Goal: Information Seeking & Learning: Learn about a topic

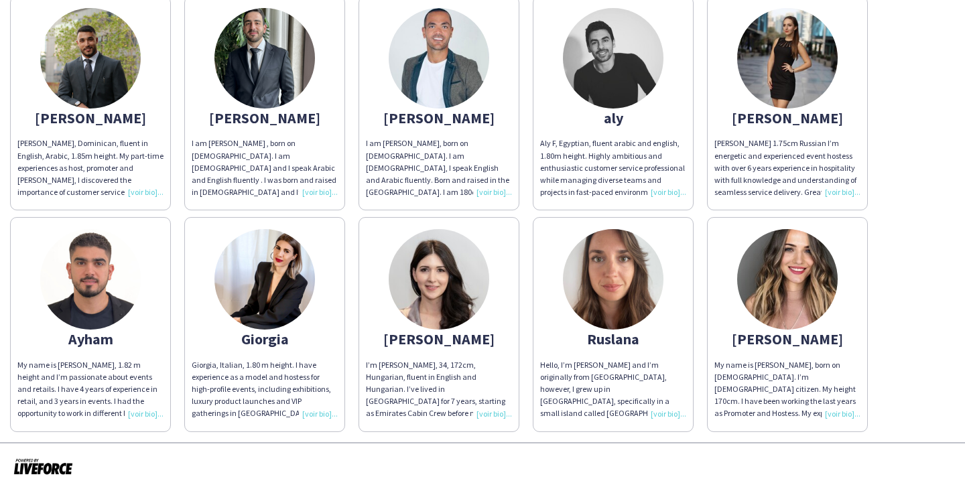
scroll to position [151, 0]
click at [812, 266] on img at bounding box center [787, 280] width 100 height 100
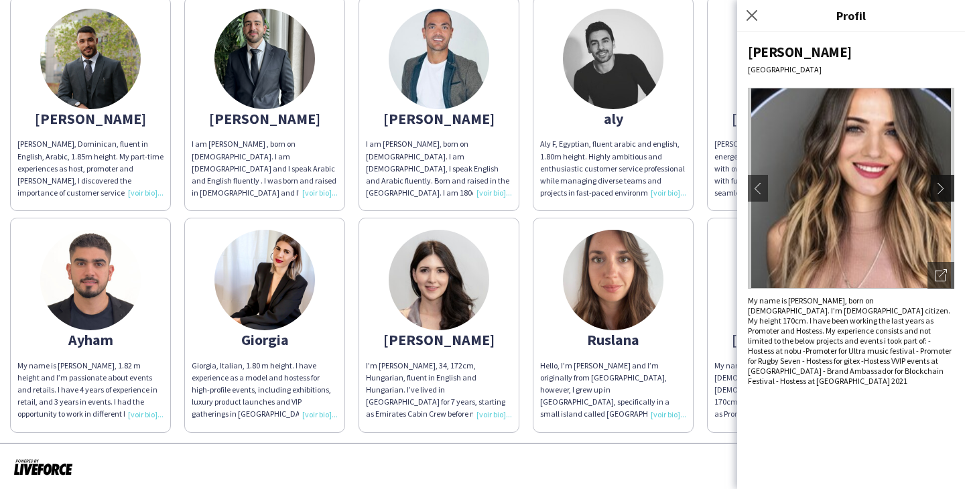
click at [939, 186] on app-icon "chevron-right" at bounding box center [944, 188] width 19 height 12
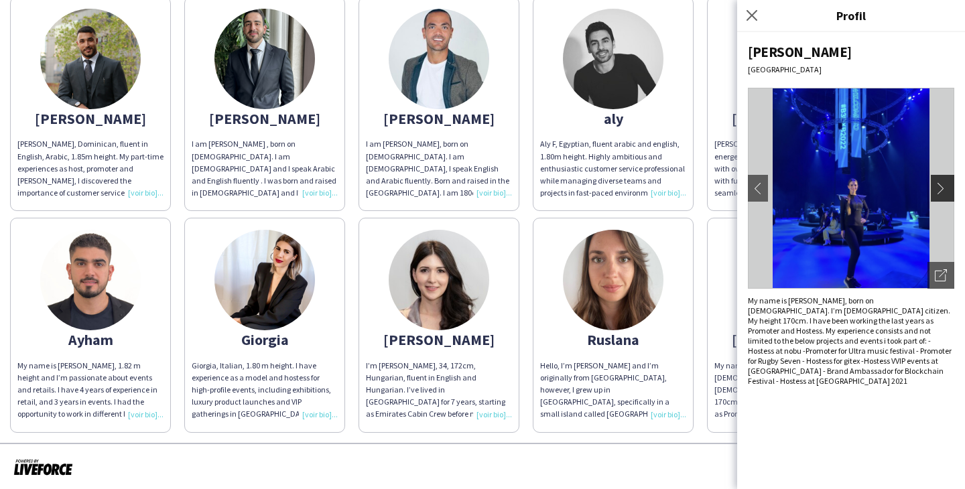
click at [939, 186] on app-icon "chevron-right" at bounding box center [944, 188] width 19 height 12
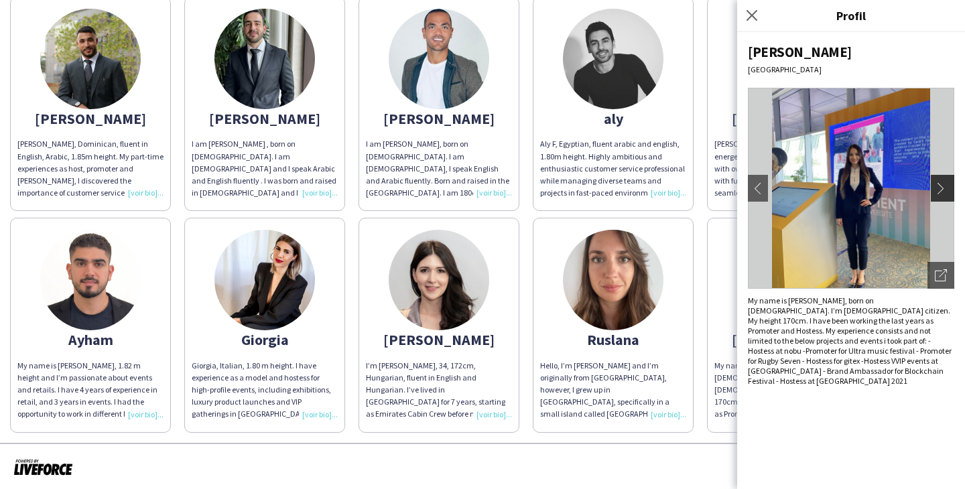
click at [939, 186] on app-icon "chevron-right" at bounding box center [944, 188] width 19 height 12
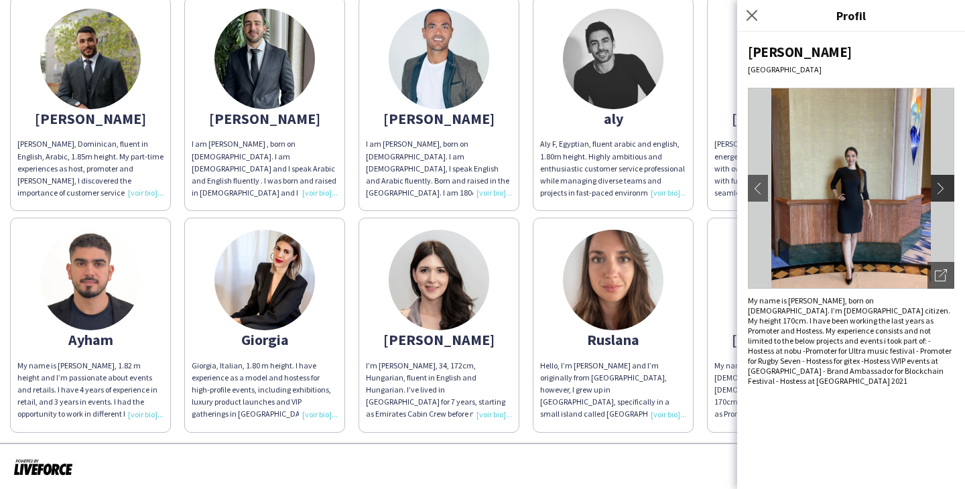
click at [939, 186] on app-icon "chevron-right" at bounding box center [944, 188] width 19 height 12
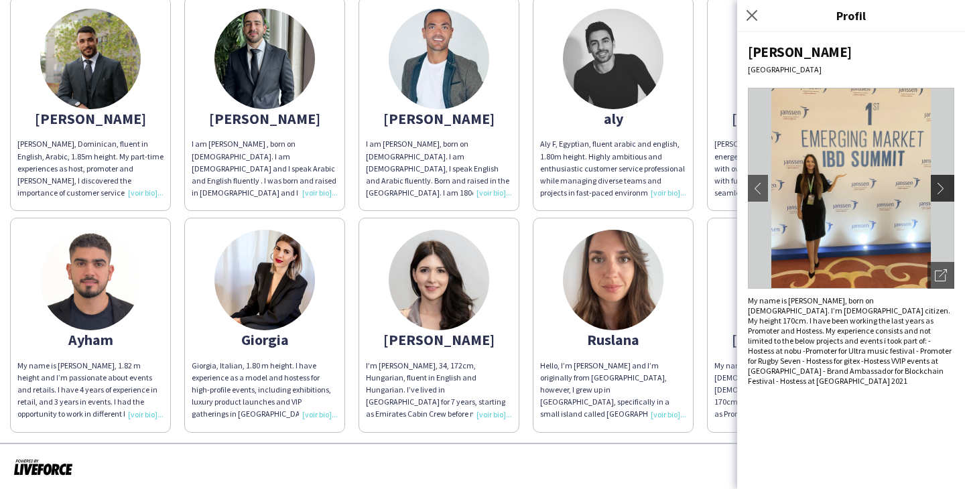
click at [939, 186] on app-icon "chevron-right" at bounding box center [944, 188] width 19 height 12
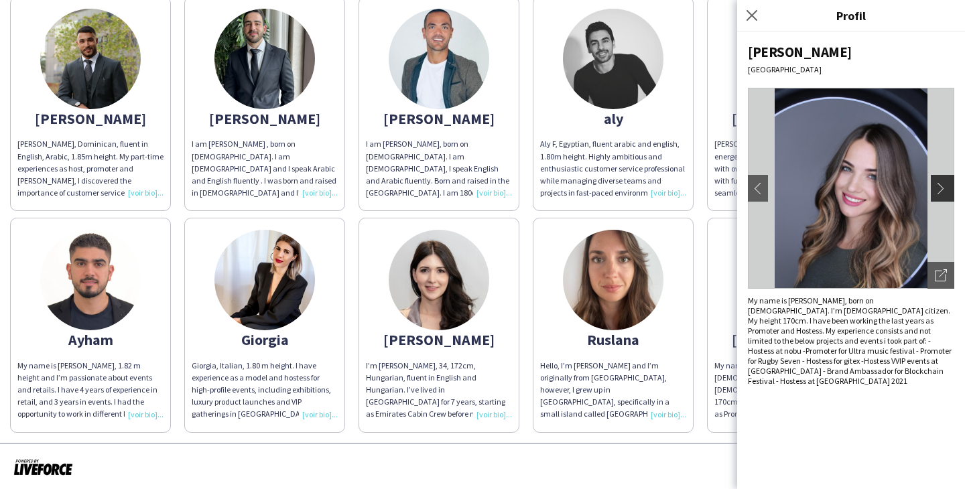
click at [939, 186] on app-icon "chevron-right" at bounding box center [944, 188] width 19 height 12
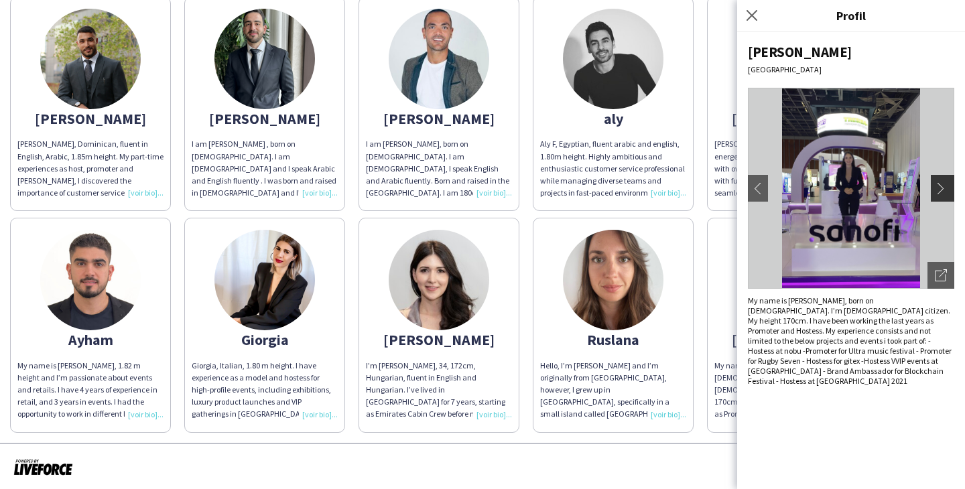
click at [939, 186] on app-icon "chevron-right" at bounding box center [944, 188] width 19 height 12
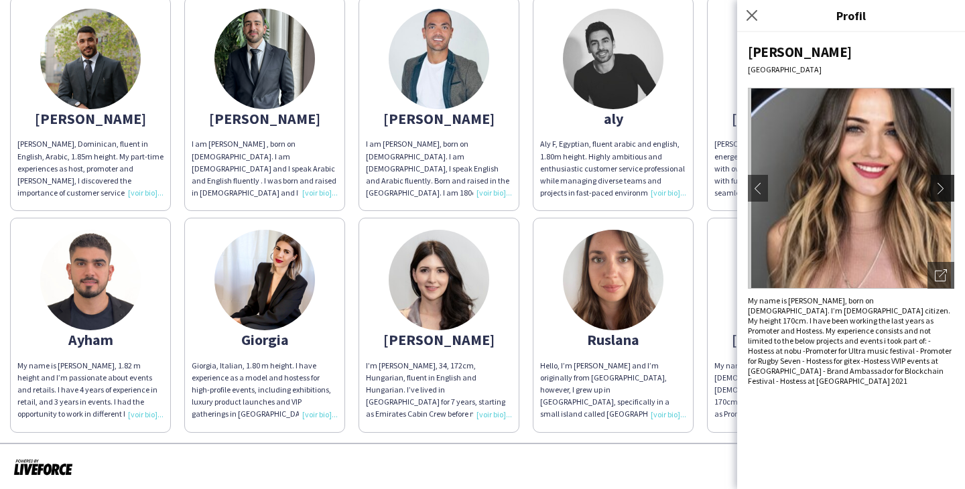
click at [939, 186] on app-icon "chevron-right" at bounding box center [944, 188] width 19 height 12
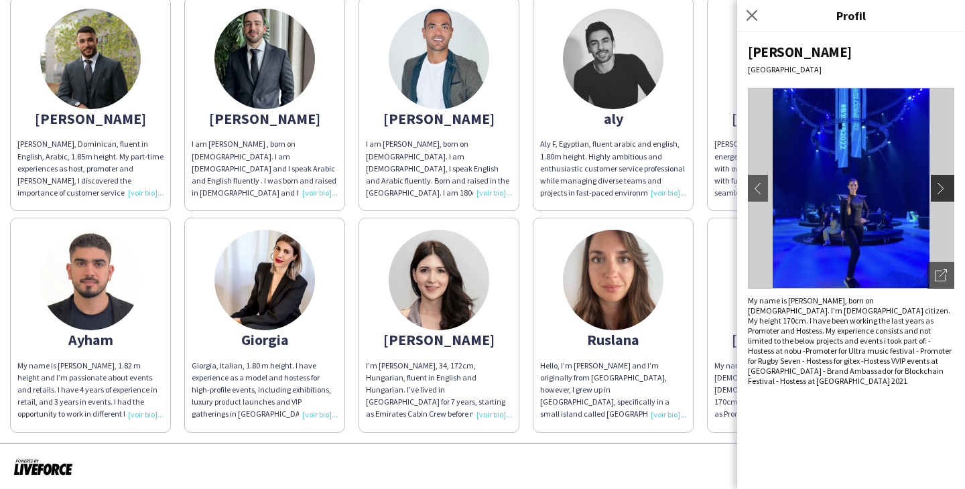
click at [939, 187] on app-icon "chevron-right" at bounding box center [944, 188] width 19 height 12
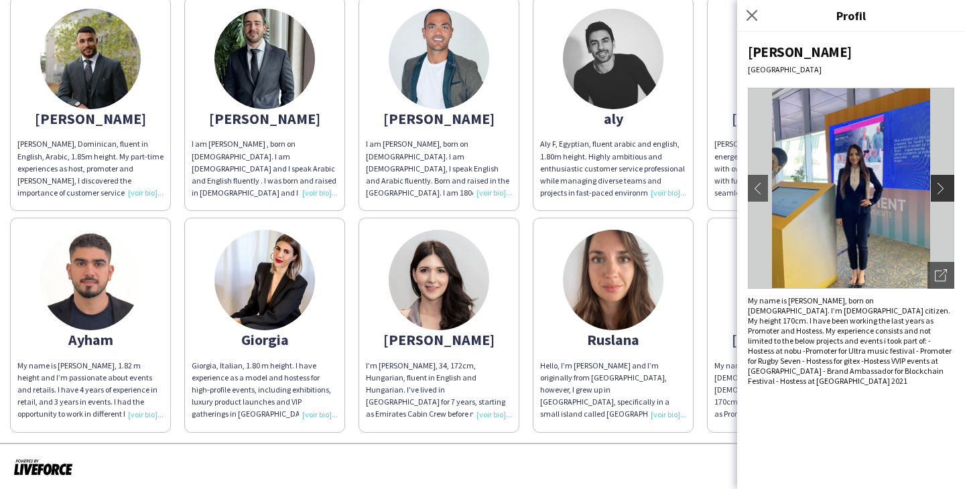
click at [940, 188] on app-icon "chevron-right" at bounding box center [944, 188] width 19 height 12
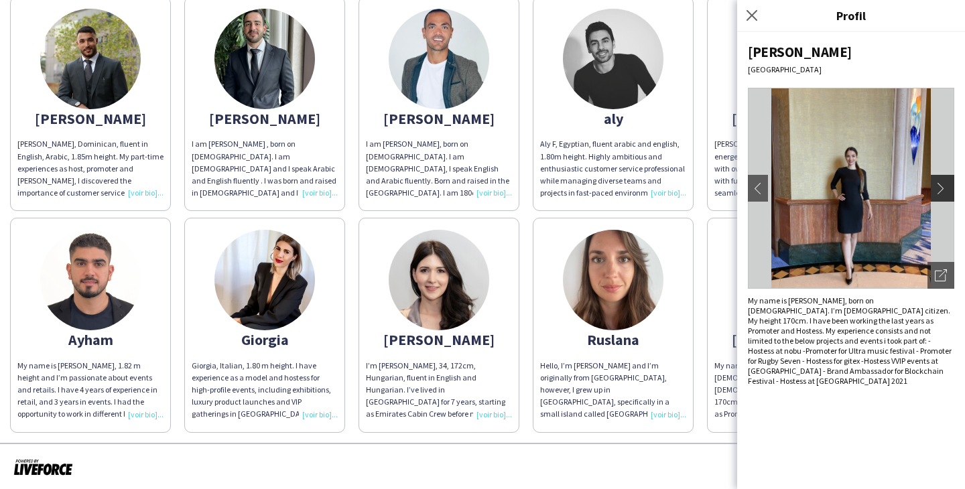
click at [941, 188] on app-icon "chevron-right" at bounding box center [944, 188] width 19 height 12
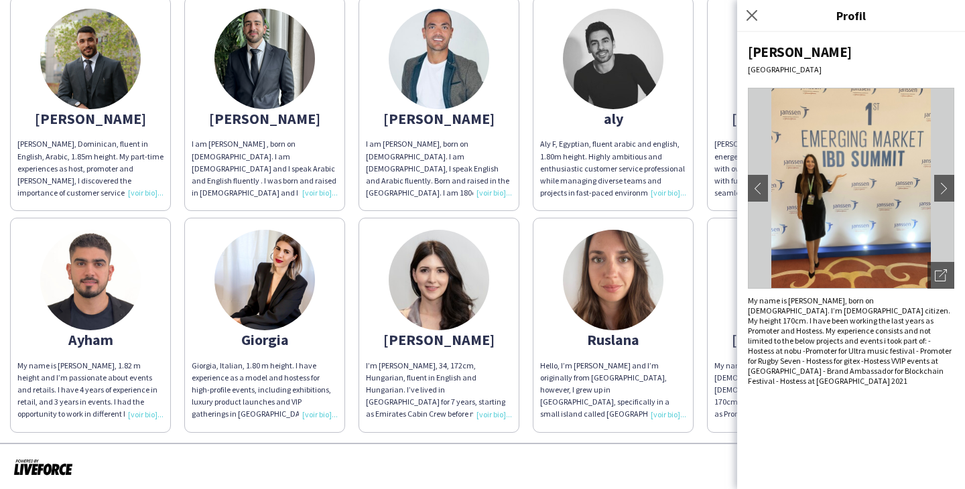
click at [601, 261] on img at bounding box center [613, 280] width 100 height 100
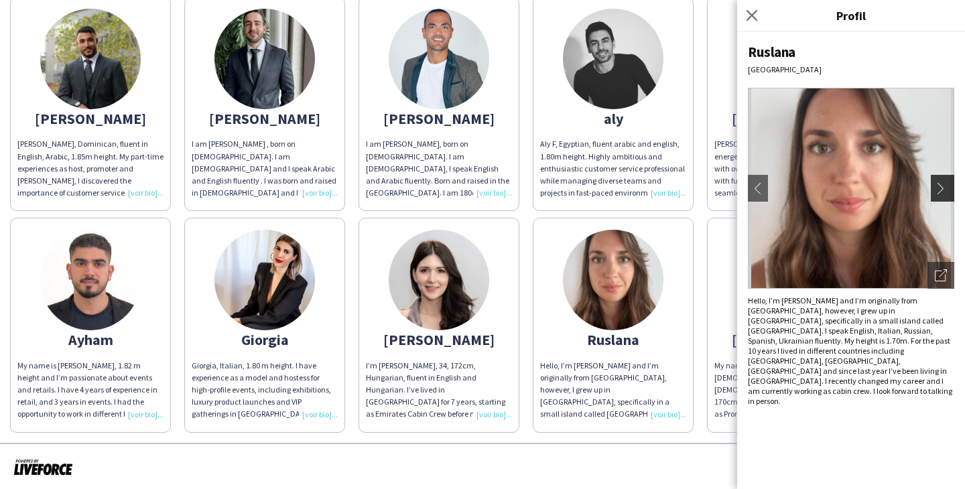
click at [947, 184] on app-icon "chevron-right" at bounding box center [944, 188] width 19 height 12
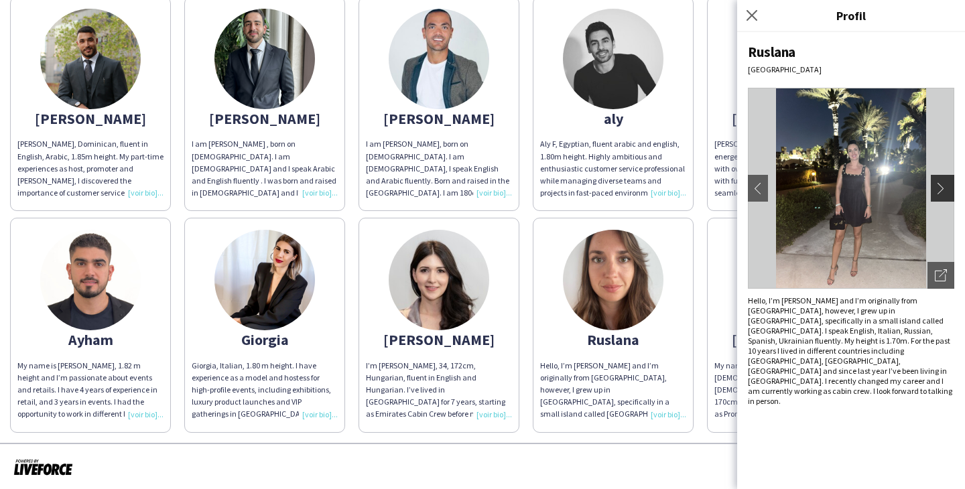
click at [939, 186] on app-icon "chevron-right" at bounding box center [944, 188] width 19 height 12
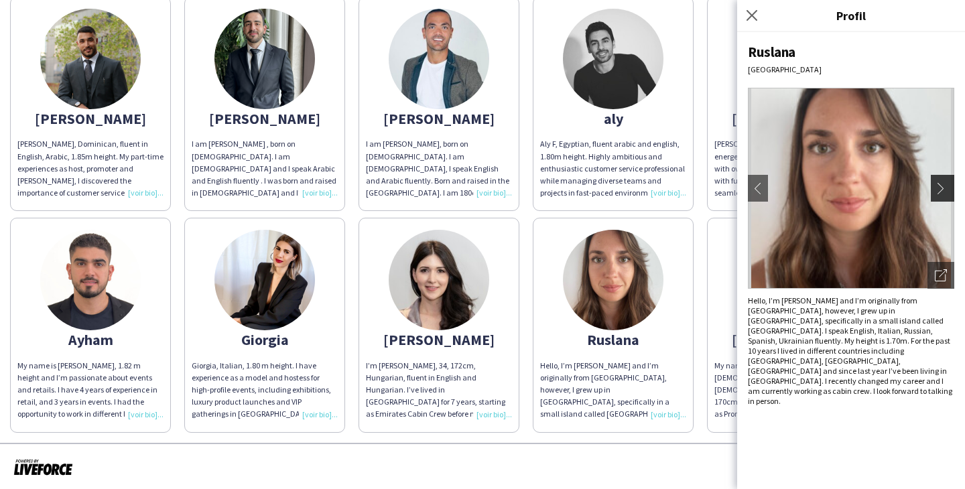
click at [939, 186] on app-icon "chevron-right" at bounding box center [944, 188] width 19 height 12
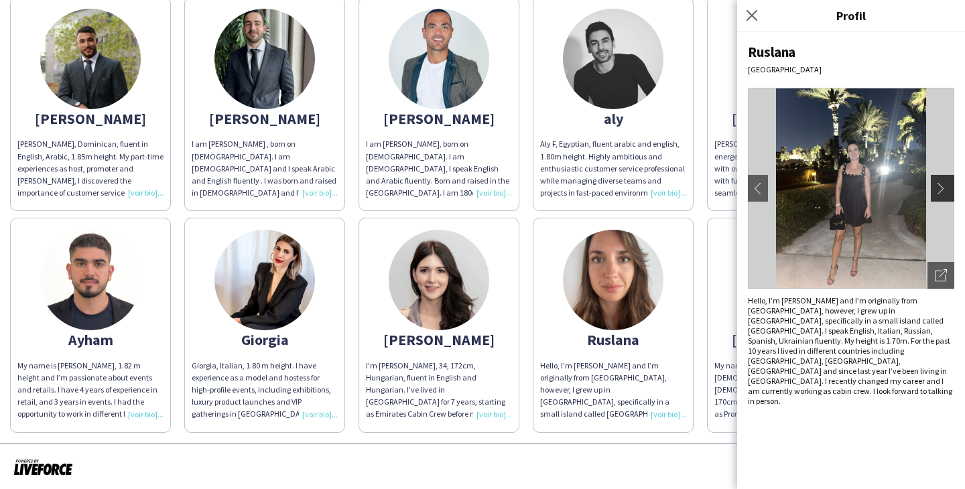
click at [939, 186] on app-icon "chevron-right" at bounding box center [944, 188] width 19 height 12
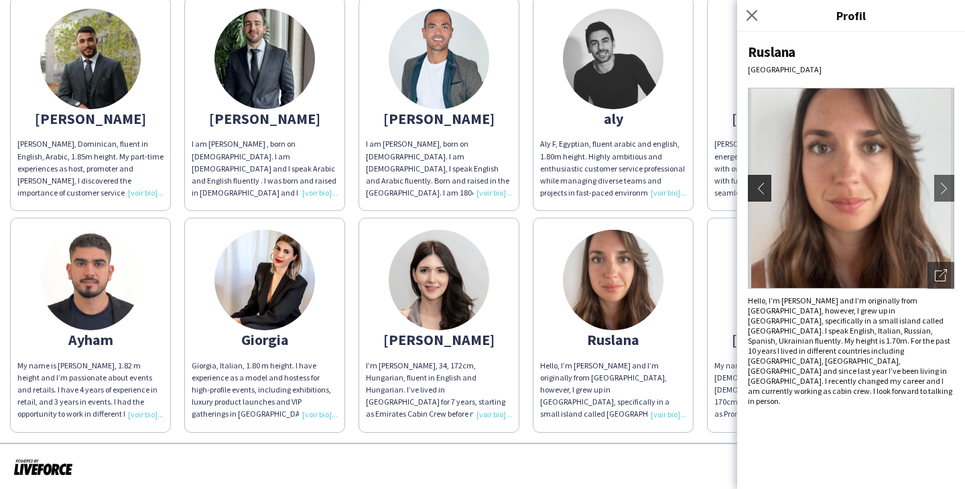
click at [766, 186] on button "chevron-left" at bounding box center [757, 188] width 27 height 27
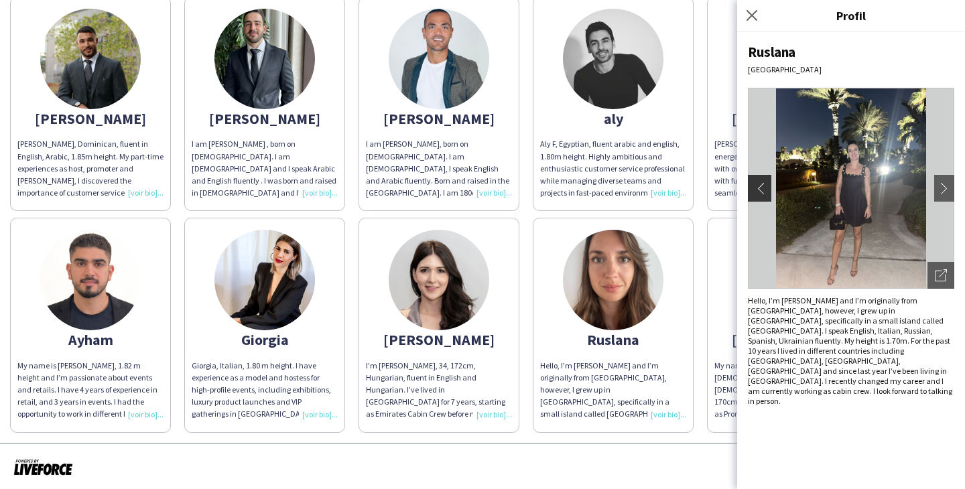
click at [766, 186] on app-icon "chevron-left" at bounding box center [757, 188] width 19 height 12
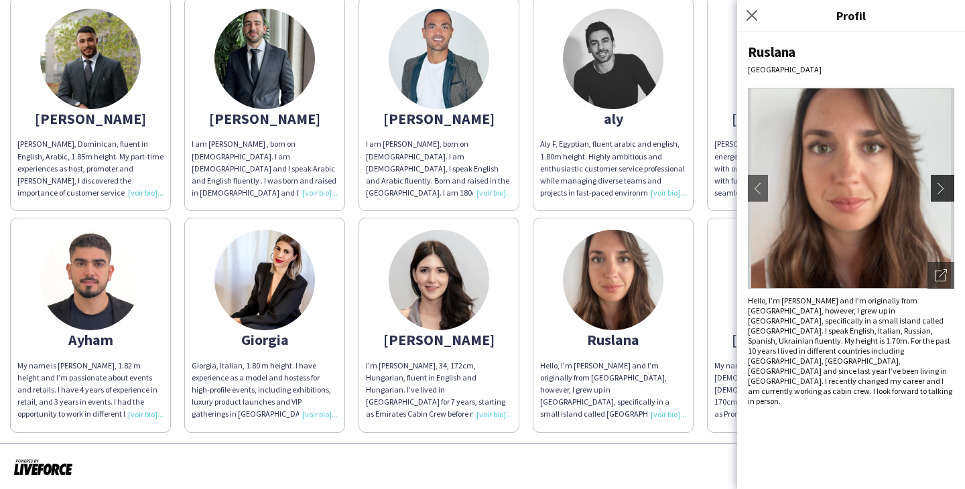
click at [943, 185] on app-icon "chevron-right" at bounding box center [944, 188] width 19 height 12
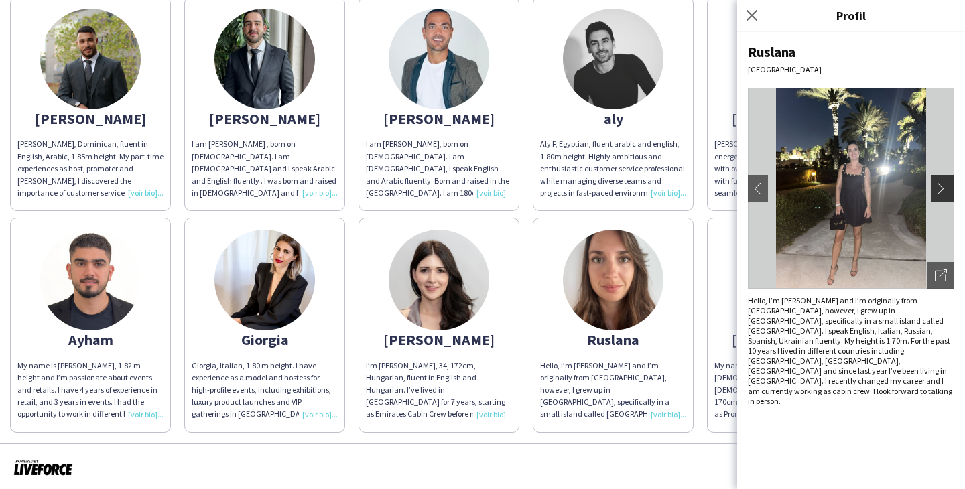
click at [936, 186] on app-icon "chevron-right" at bounding box center [944, 188] width 19 height 12
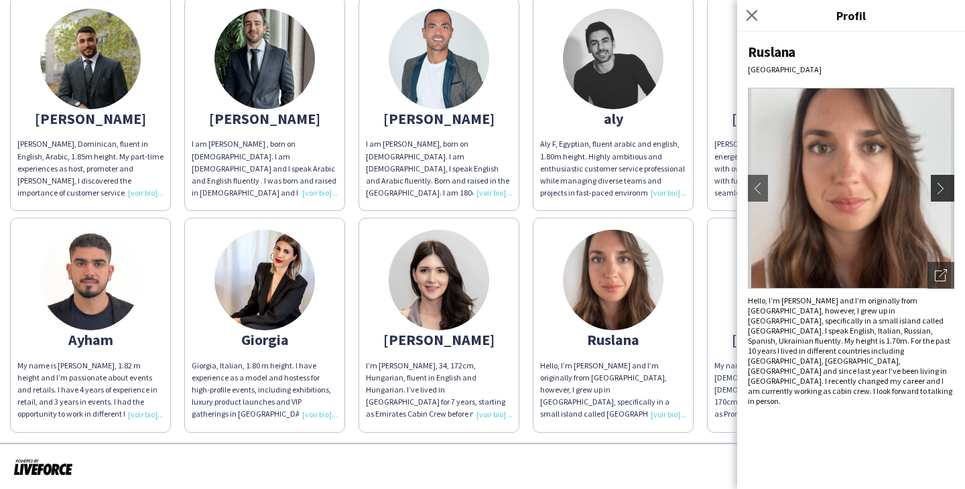
click at [936, 187] on app-icon "chevron-right" at bounding box center [944, 188] width 19 height 12
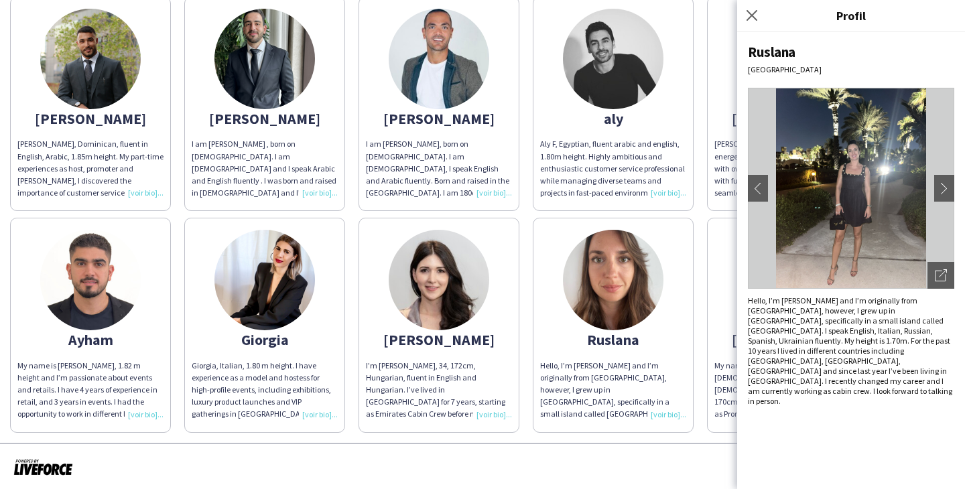
click at [443, 292] on img at bounding box center [439, 280] width 100 height 100
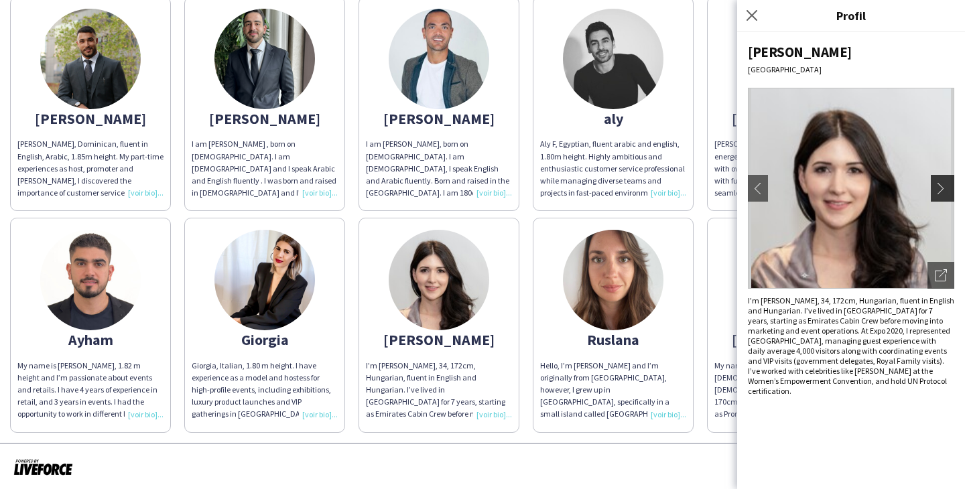
click at [947, 193] on app-icon "chevron-right" at bounding box center [944, 188] width 19 height 12
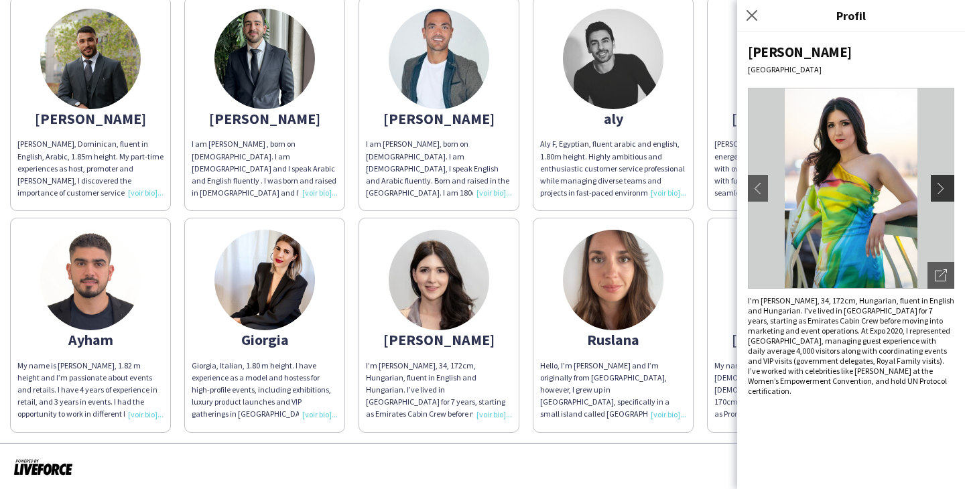
click at [947, 193] on app-icon "chevron-right" at bounding box center [944, 188] width 19 height 12
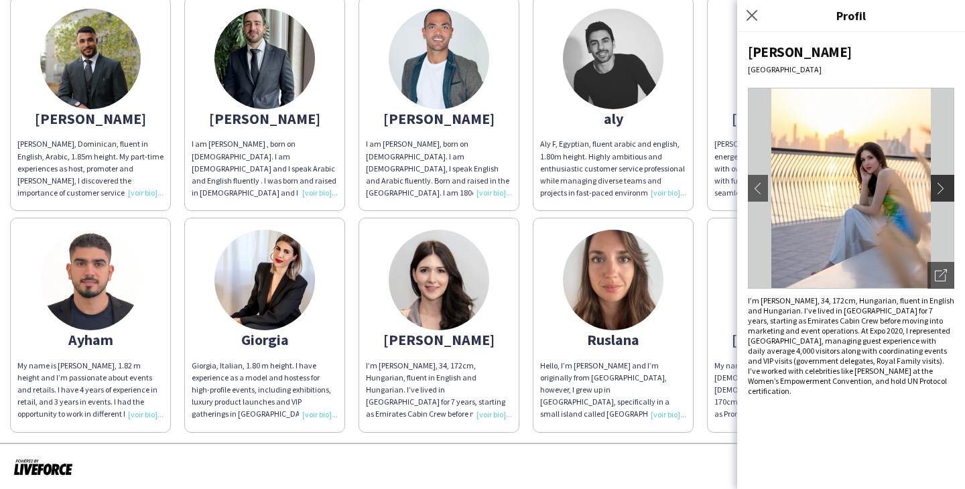
click at [947, 189] on app-icon "chevron-right" at bounding box center [944, 188] width 19 height 12
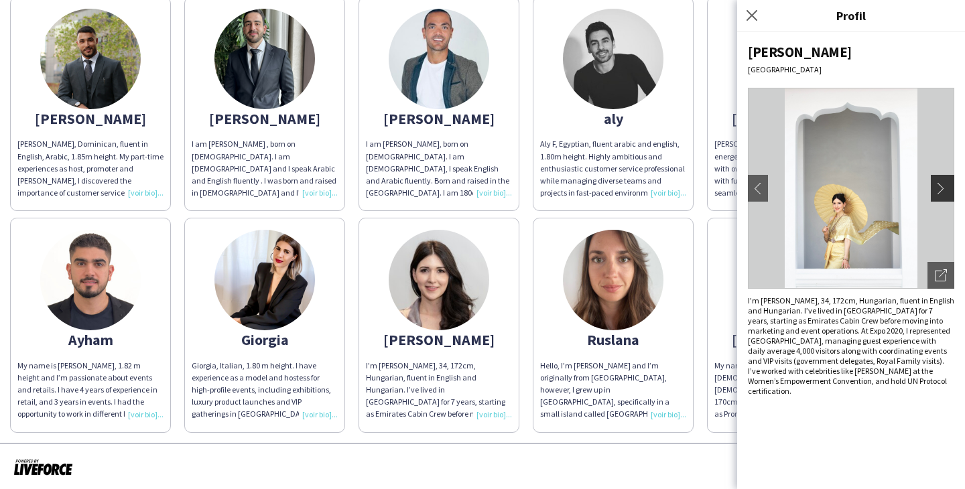
click at [944, 189] on app-icon "chevron-right" at bounding box center [944, 188] width 19 height 12
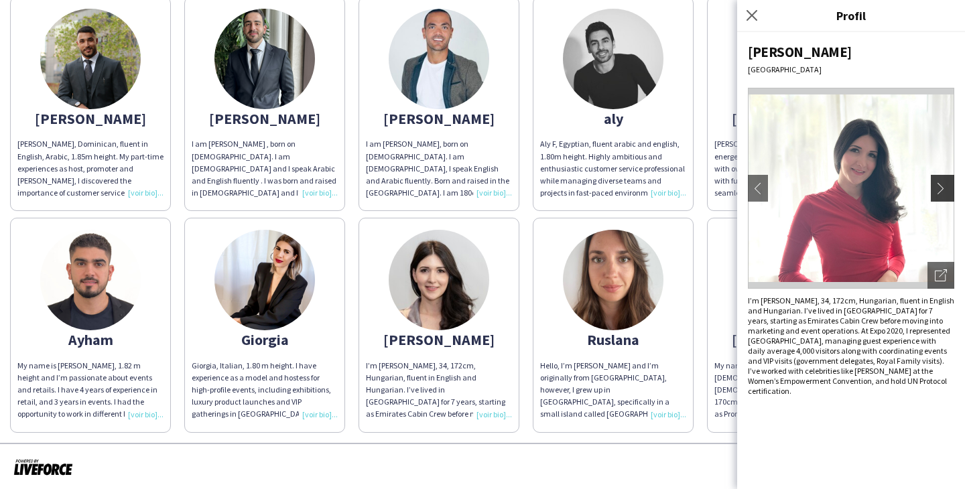
click at [945, 194] on app-icon "chevron-right" at bounding box center [944, 188] width 19 height 12
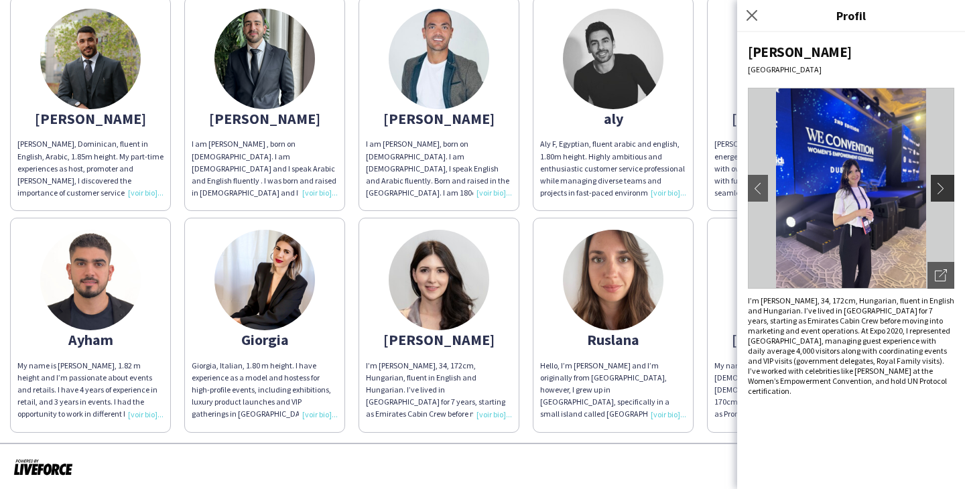
click at [945, 194] on app-icon "chevron-right" at bounding box center [944, 188] width 19 height 12
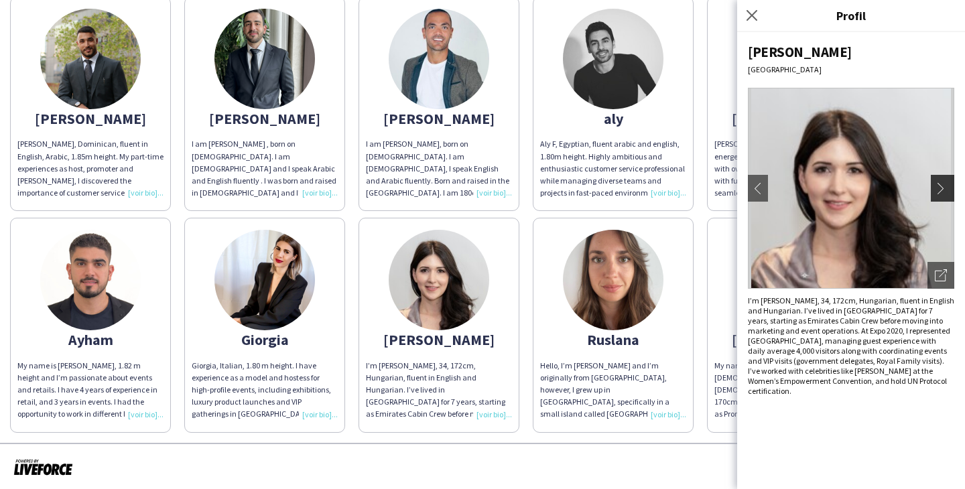
click at [945, 194] on app-icon "chevron-right" at bounding box center [944, 188] width 19 height 12
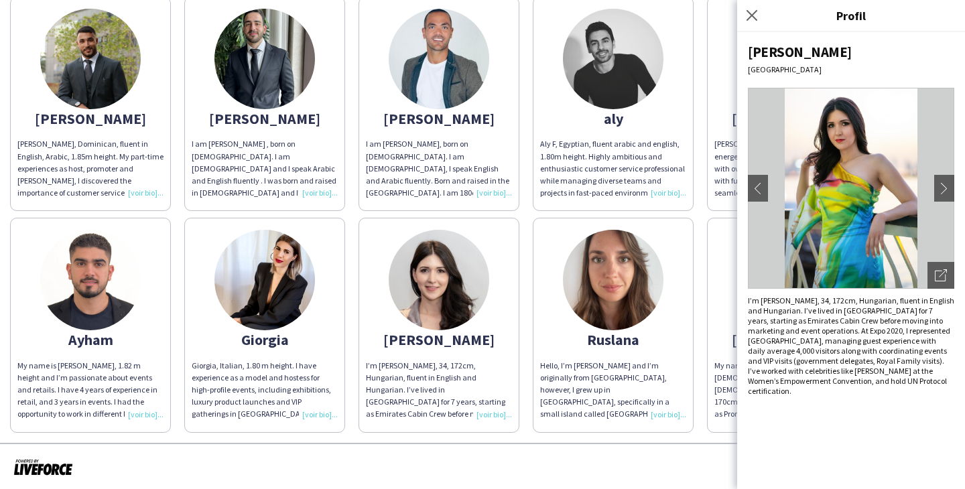
click at [283, 287] on img at bounding box center [264, 280] width 100 height 100
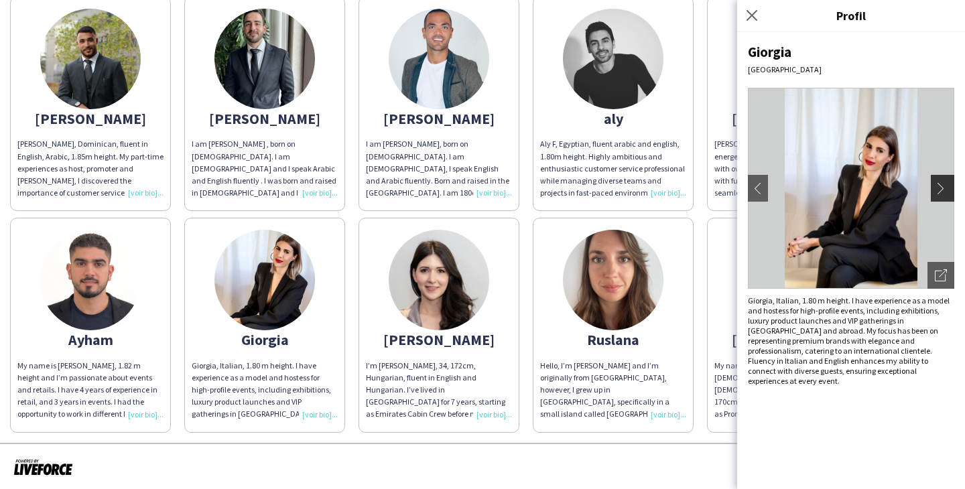
click at [947, 188] on app-icon "chevron-right" at bounding box center [944, 188] width 19 height 12
click at [951, 184] on app-icon "chevron-right" at bounding box center [944, 188] width 19 height 12
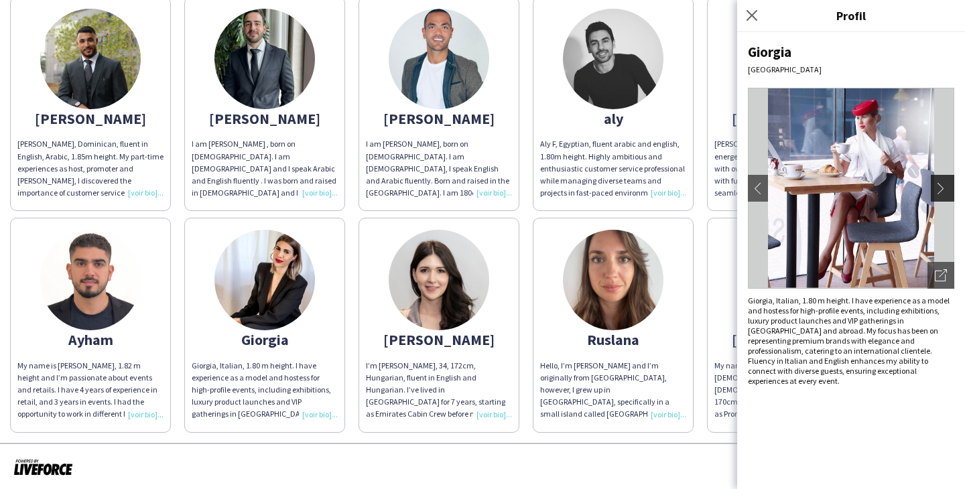
click at [936, 188] on button "chevron-right" at bounding box center [943, 188] width 27 height 27
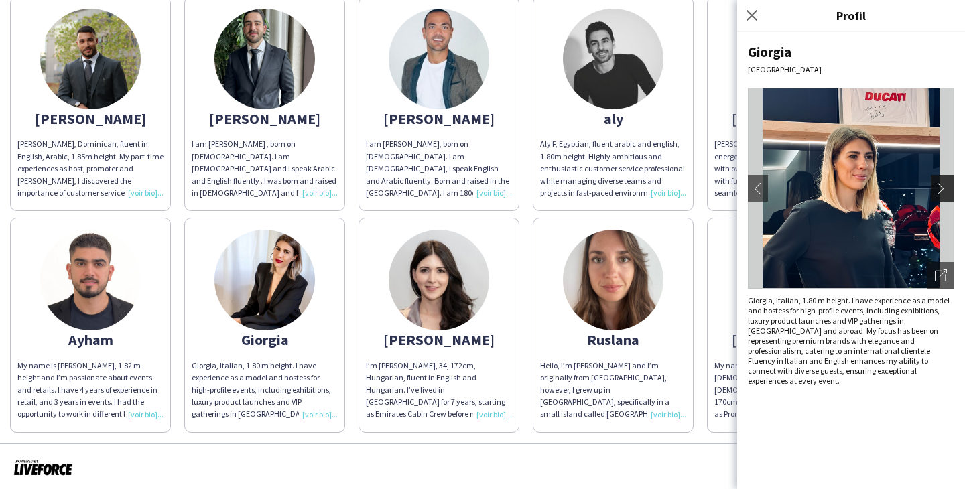
click at [942, 182] on app-icon "chevron-right" at bounding box center [944, 188] width 19 height 12
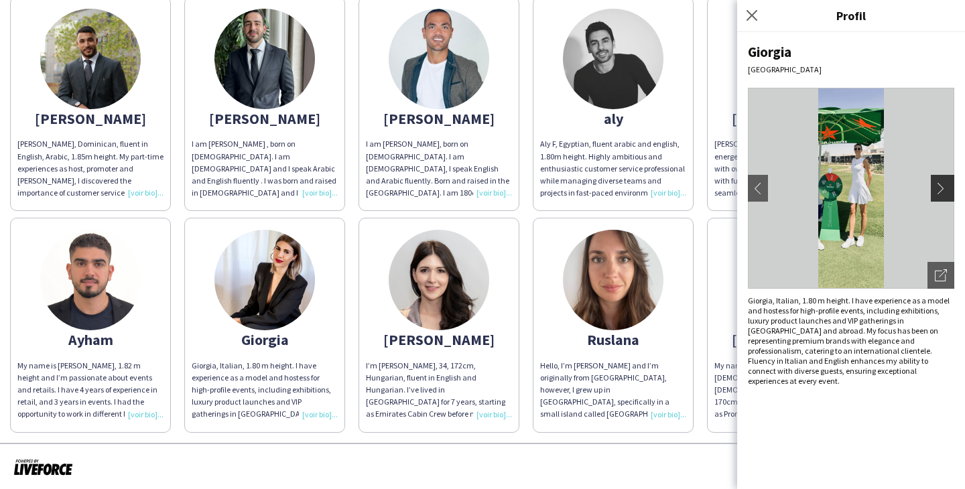
click at [942, 182] on app-icon "chevron-right" at bounding box center [944, 188] width 19 height 12
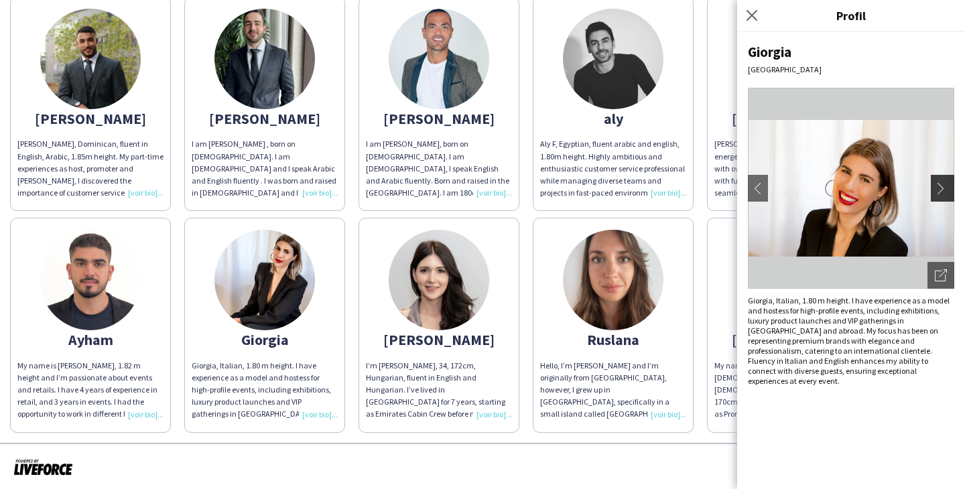
click at [943, 182] on app-icon "chevron-right" at bounding box center [944, 188] width 19 height 12
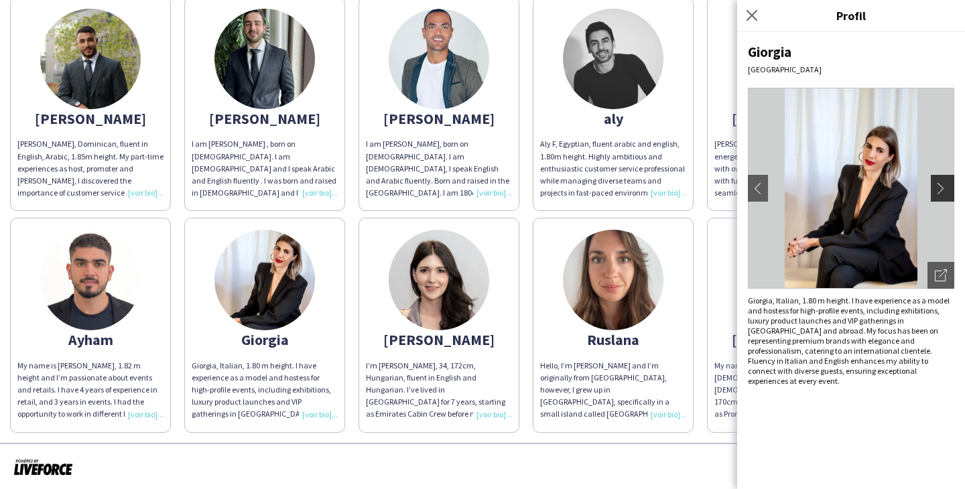
click at [943, 184] on app-icon "chevron-right" at bounding box center [944, 188] width 19 height 12
click at [943, 185] on app-icon "chevron-right" at bounding box center [944, 188] width 19 height 12
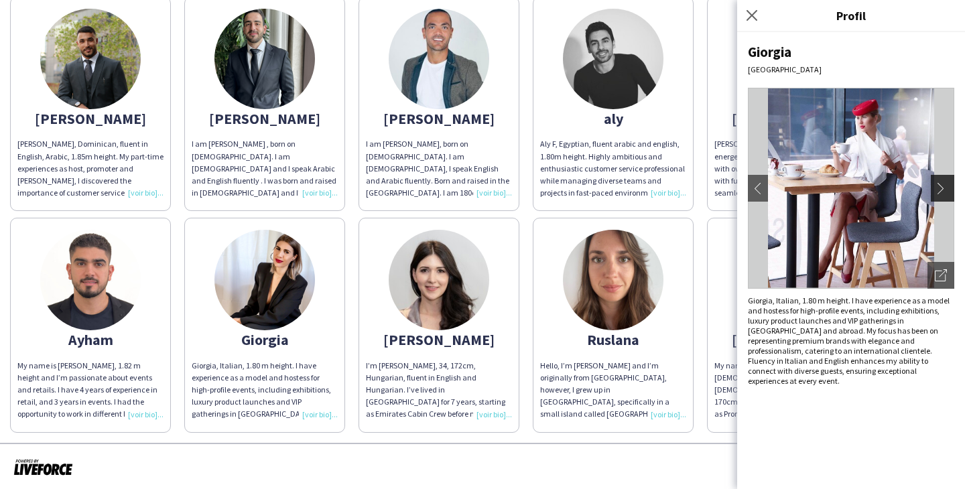
click at [944, 182] on app-icon "chevron-right" at bounding box center [944, 188] width 19 height 12
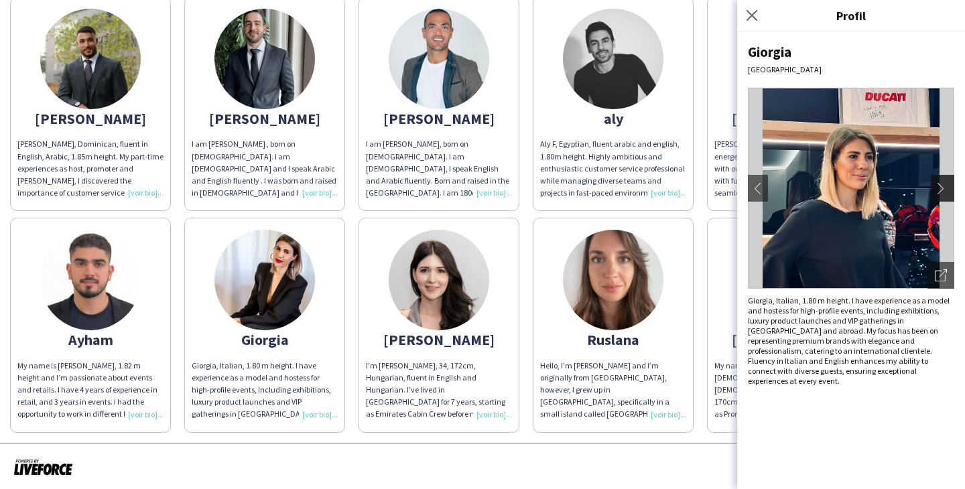
click at [945, 183] on app-icon "chevron-right" at bounding box center [944, 188] width 19 height 12
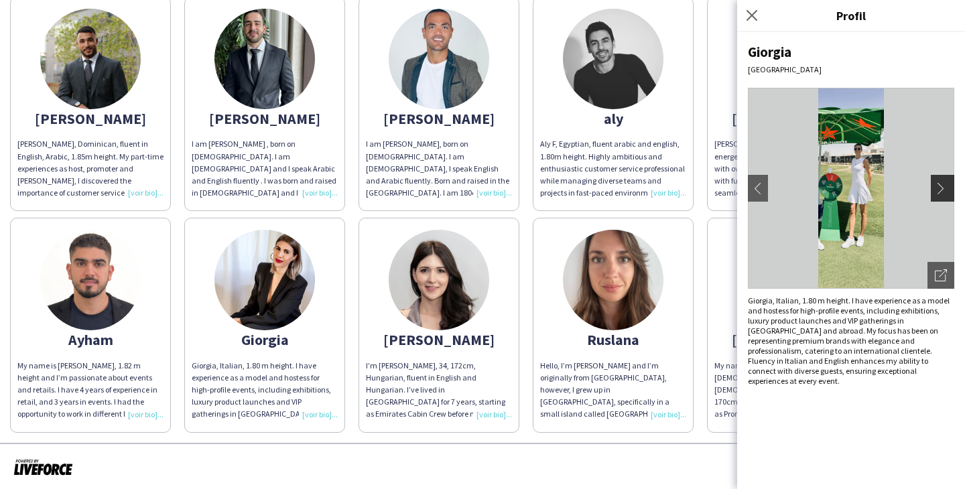
click at [947, 184] on app-icon "chevron-right" at bounding box center [944, 188] width 19 height 12
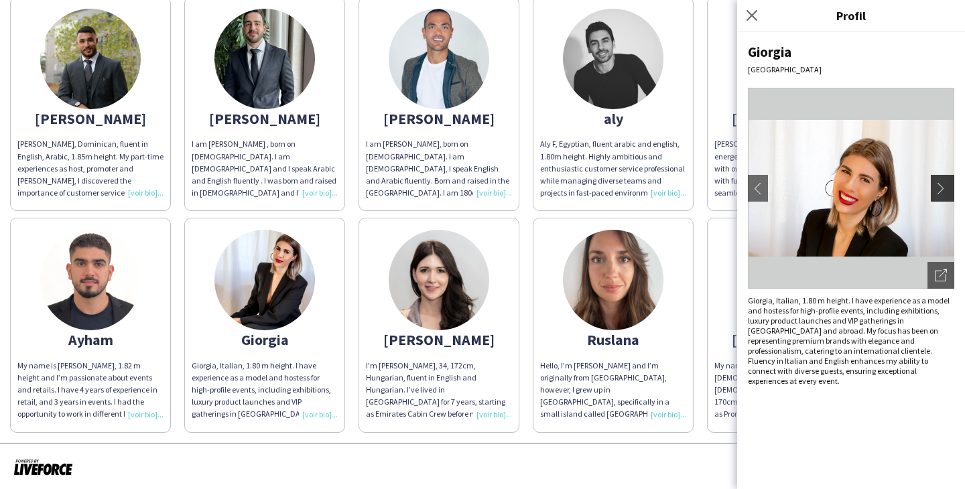
click at [947, 184] on app-icon "chevron-right" at bounding box center [944, 188] width 19 height 12
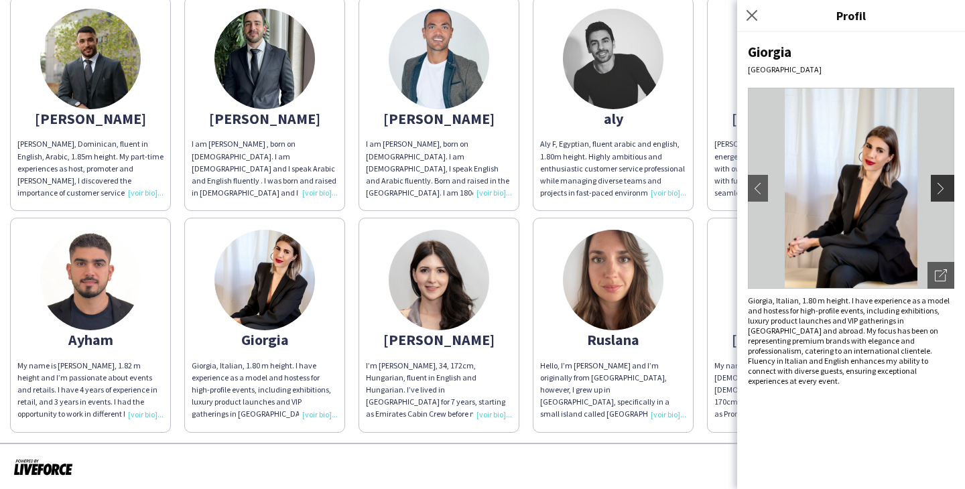
click at [944, 183] on app-icon "chevron-right" at bounding box center [944, 188] width 19 height 12
click at [945, 184] on app-icon "chevron-right" at bounding box center [944, 188] width 19 height 12
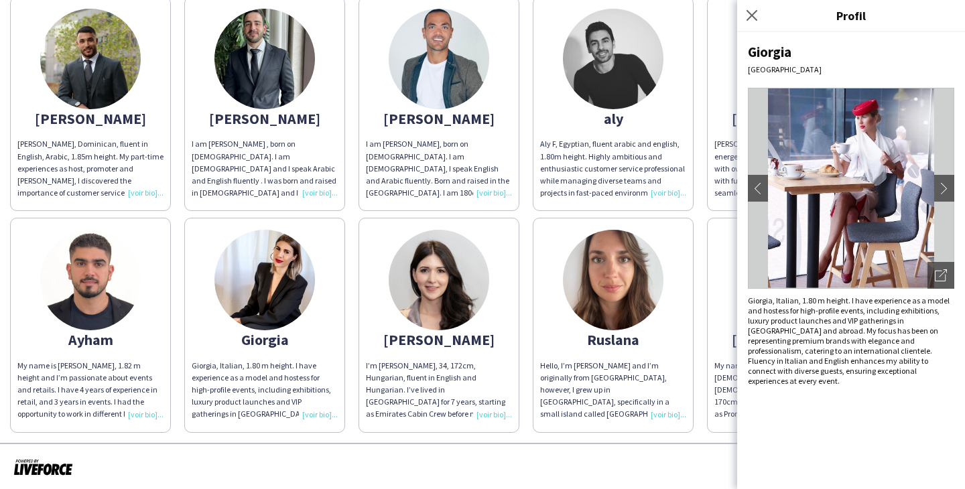
click at [749, 25] on div "Fermer le pop-in" at bounding box center [753, 15] width 33 height 31
click at [752, 15] on icon at bounding box center [751, 15] width 13 height 13
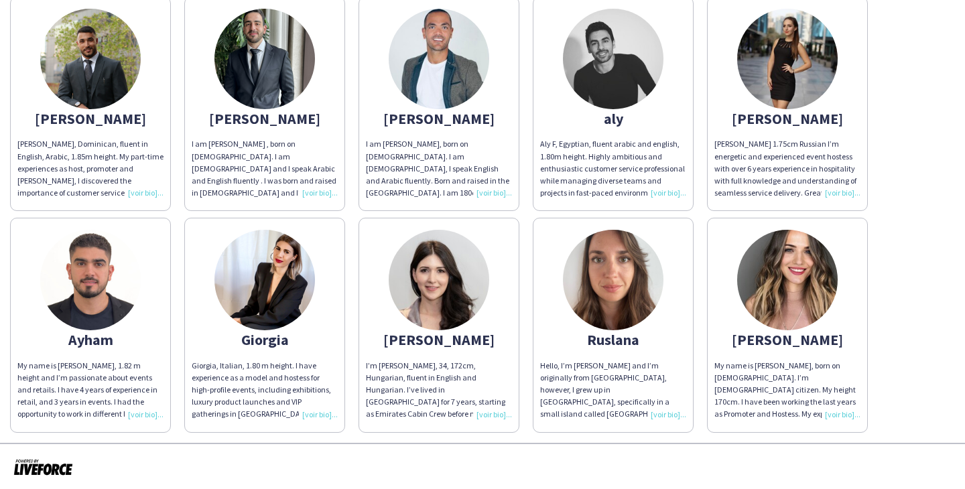
click at [423, 102] on img at bounding box center [439, 59] width 100 height 100
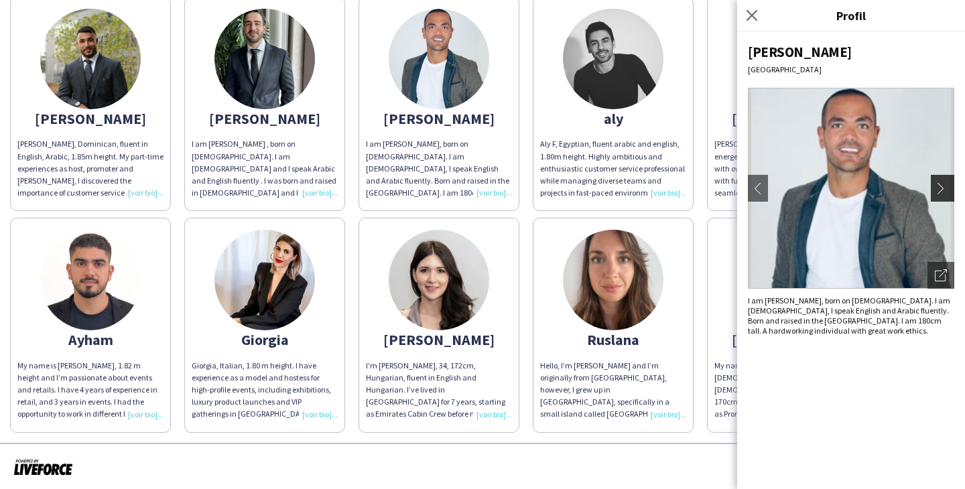
click at [939, 188] on app-icon "chevron-right" at bounding box center [944, 188] width 19 height 12
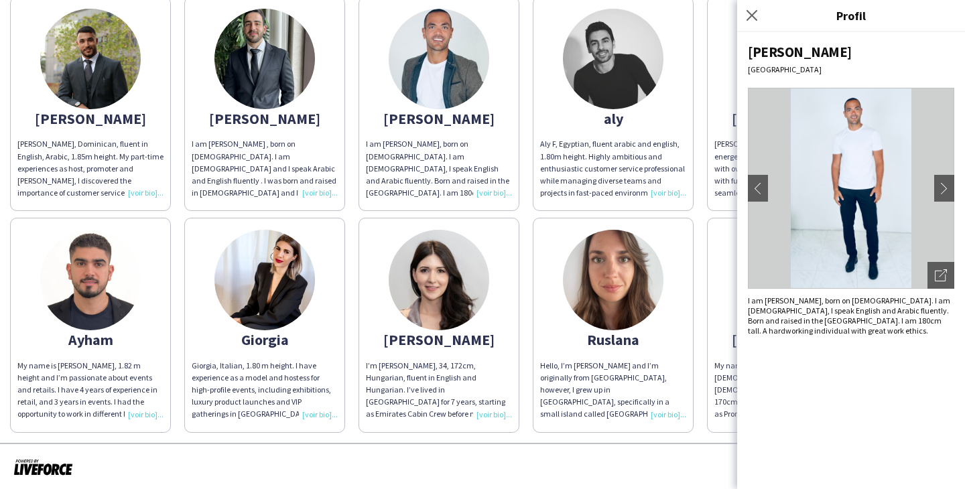
click at [97, 306] on img at bounding box center [90, 280] width 100 height 100
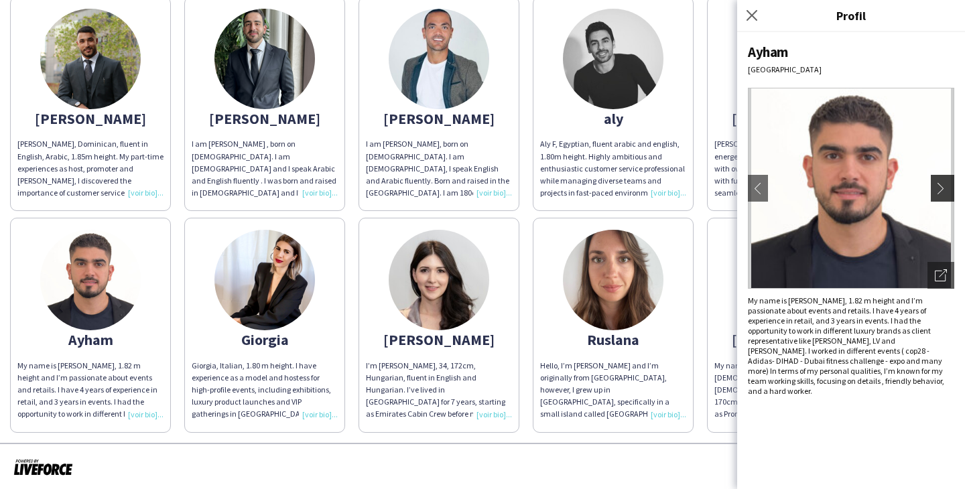
click at [935, 182] on app-icon "chevron-right" at bounding box center [944, 188] width 19 height 12
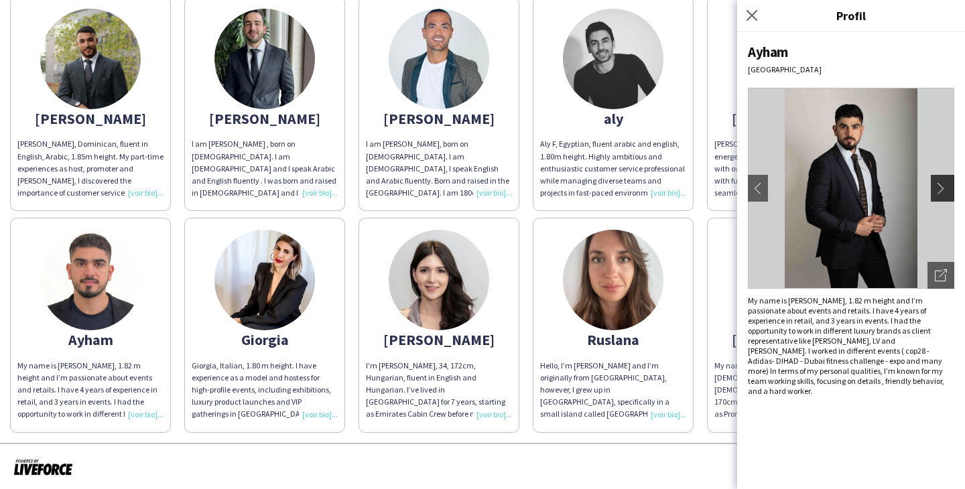
click at [935, 182] on app-icon "chevron-right" at bounding box center [944, 188] width 19 height 12
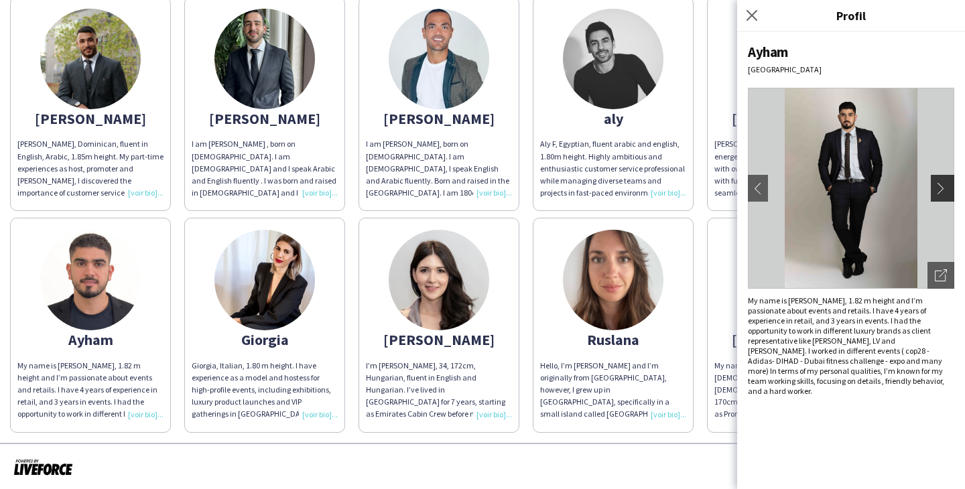
click at [935, 182] on app-icon "chevron-right" at bounding box center [944, 188] width 19 height 12
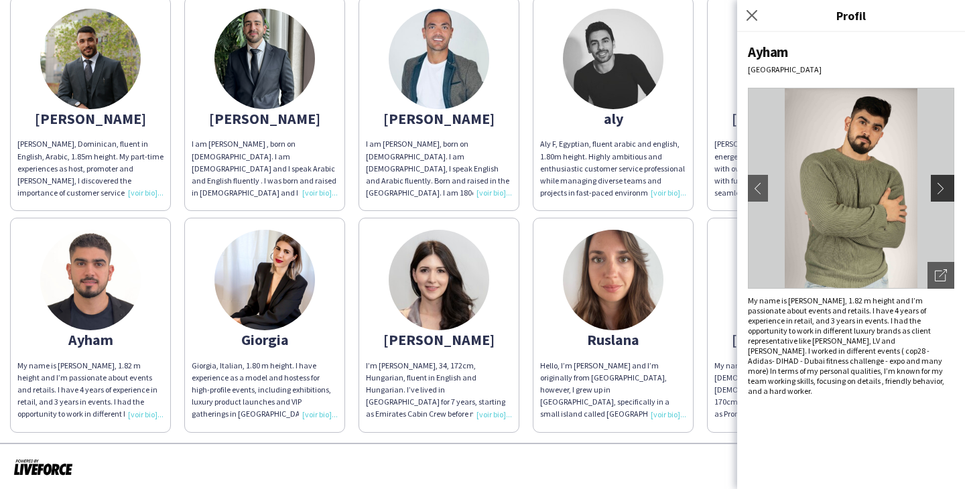
click at [936, 182] on app-icon "chevron-right" at bounding box center [944, 188] width 19 height 12
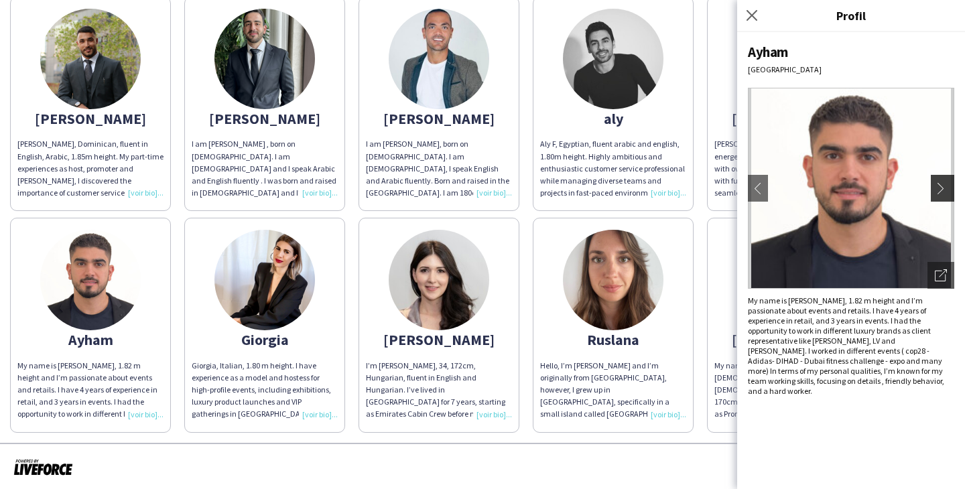
click at [937, 182] on app-icon "chevron-right" at bounding box center [944, 188] width 19 height 12
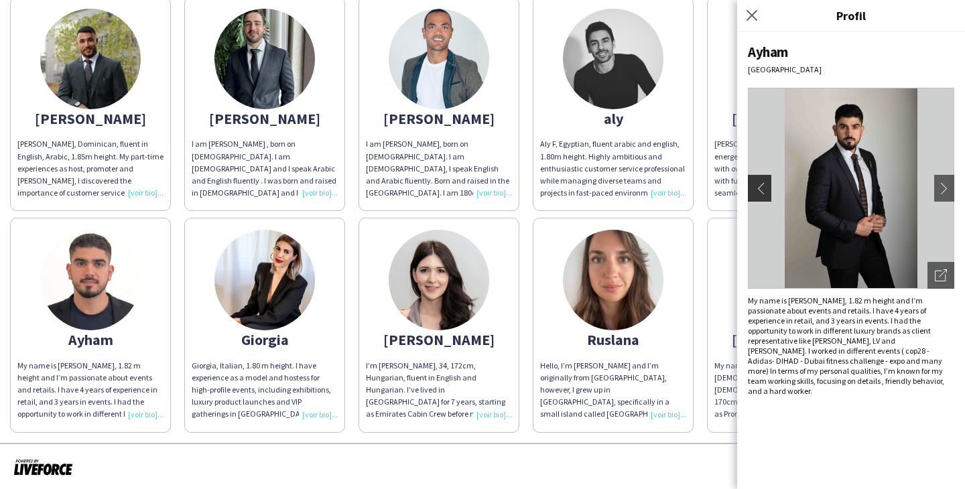
click at [755, 182] on app-icon "chevron-left" at bounding box center [757, 188] width 19 height 12
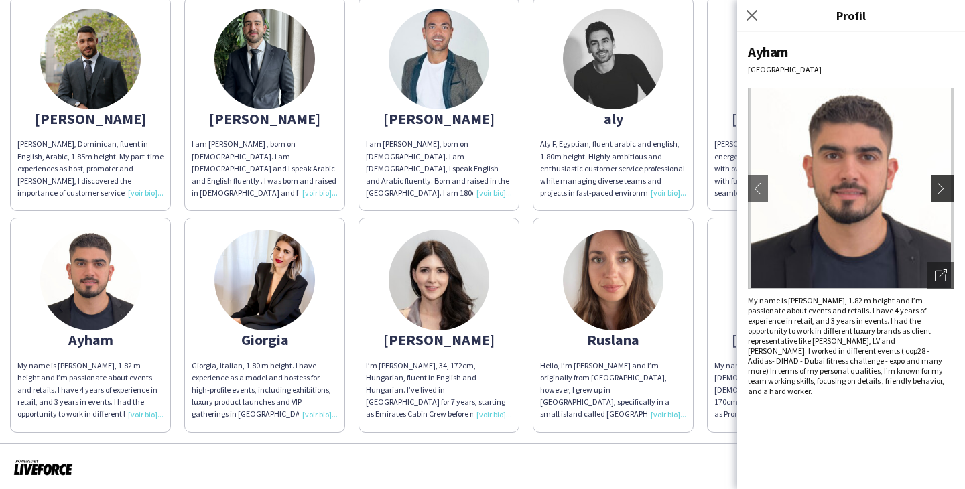
click at [947, 194] on app-icon "chevron-right" at bounding box center [944, 188] width 19 height 12
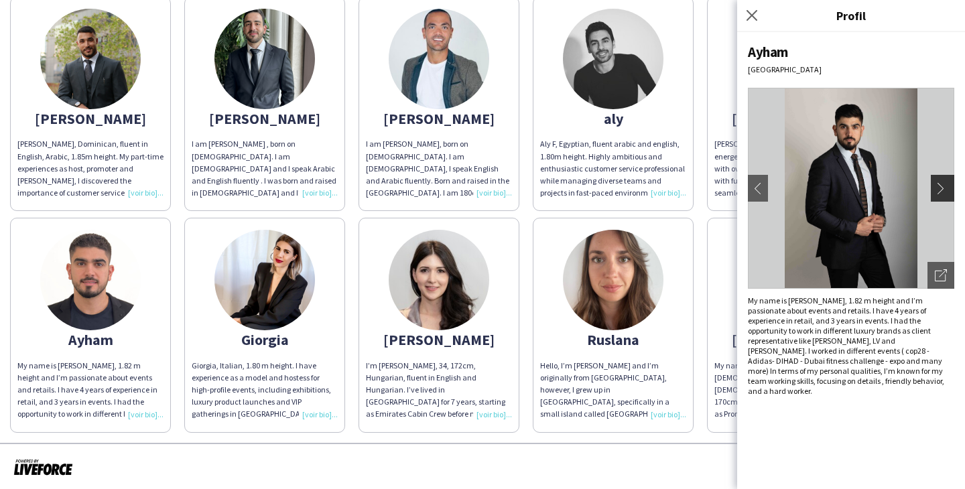
click at [947, 194] on app-icon "chevron-right" at bounding box center [944, 188] width 19 height 12
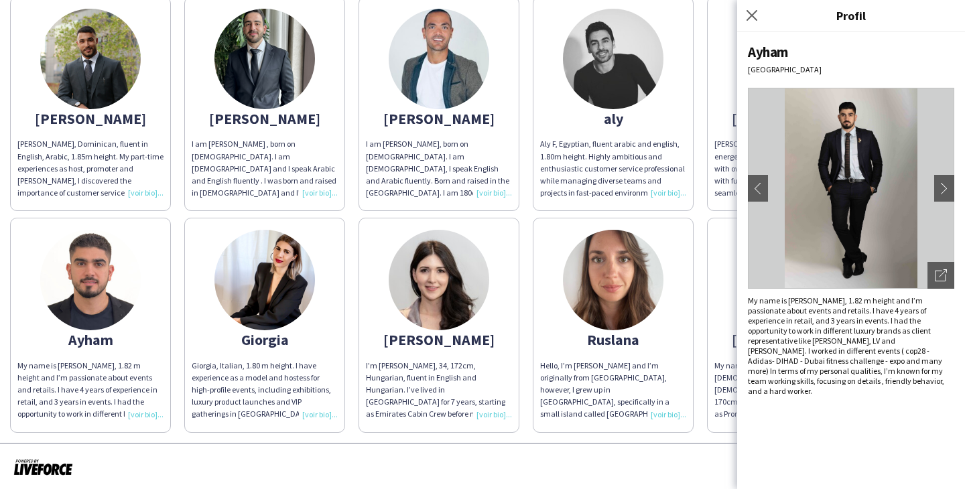
click at [616, 85] on img at bounding box center [613, 59] width 100 height 100
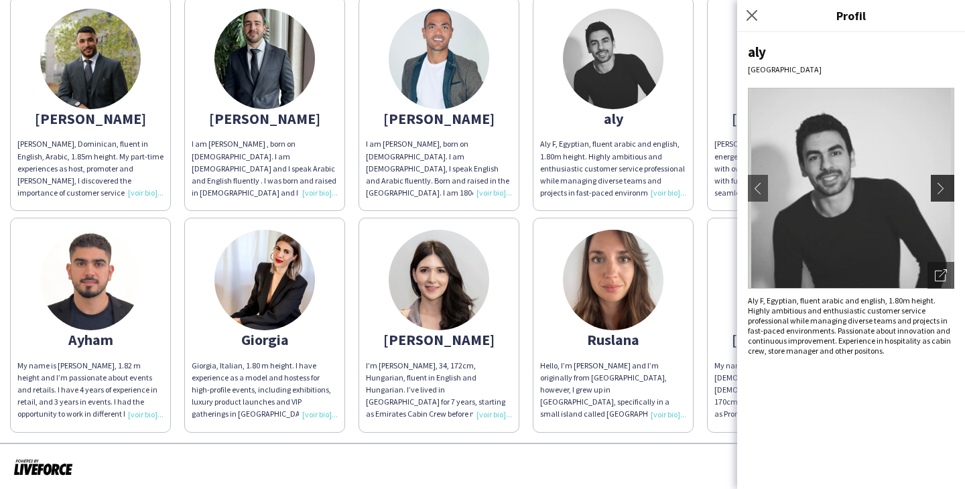
click at [943, 187] on app-icon "chevron-right" at bounding box center [944, 188] width 19 height 12
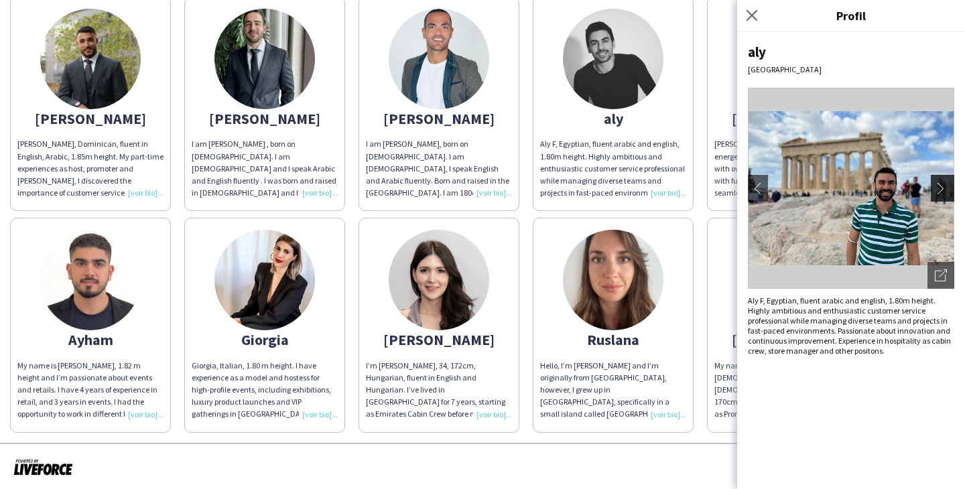
click at [943, 186] on app-icon "chevron-right" at bounding box center [944, 188] width 19 height 12
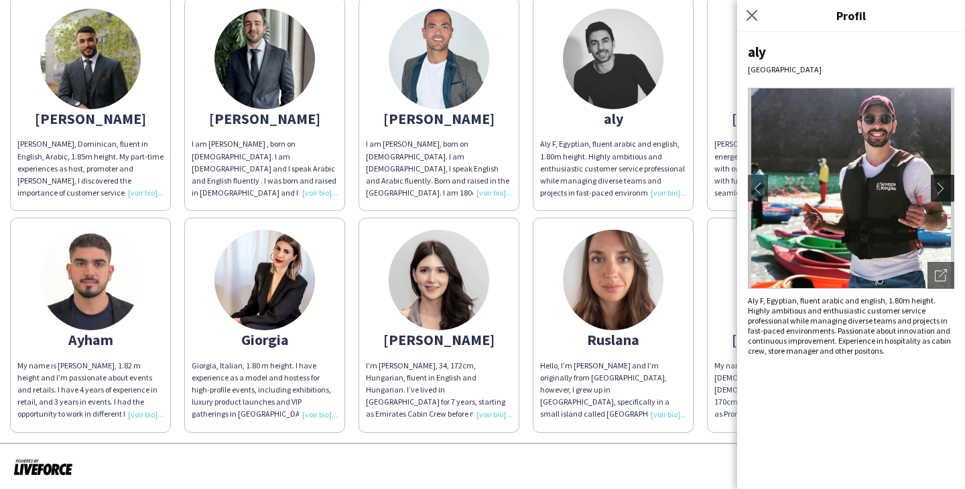
click at [943, 186] on app-icon "chevron-right" at bounding box center [944, 188] width 19 height 12
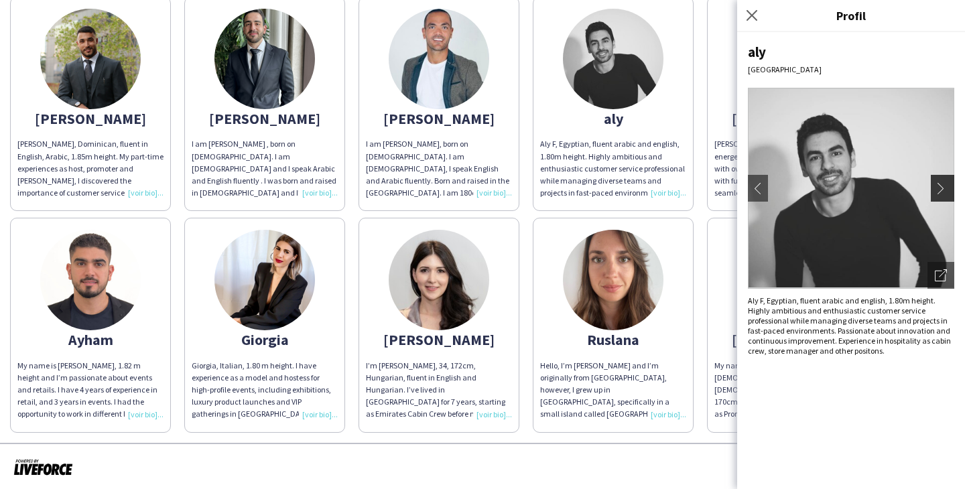
click at [943, 186] on app-icon "chevron-right" at bounding box center [944, 188] width 19 height 12
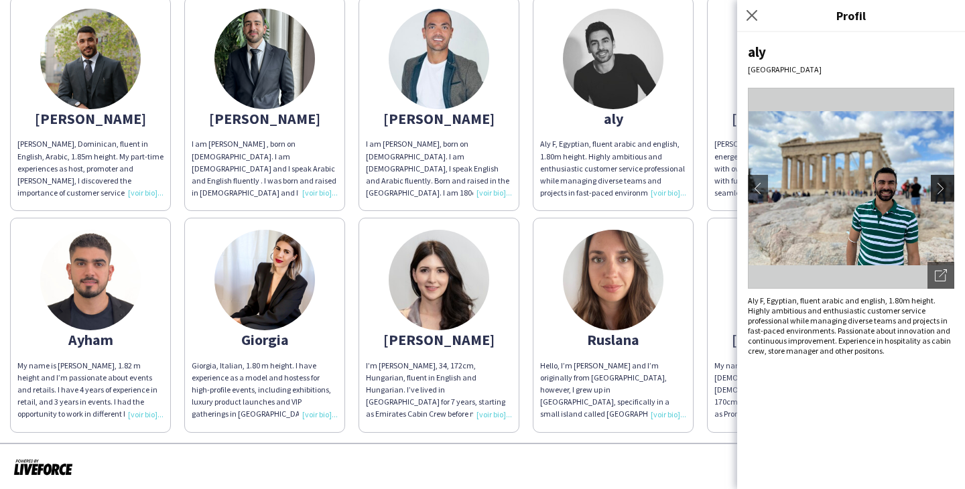
click at [943, 186] on app-icon "chevron-right" at bounding box center [944, 188] width 19 height 12
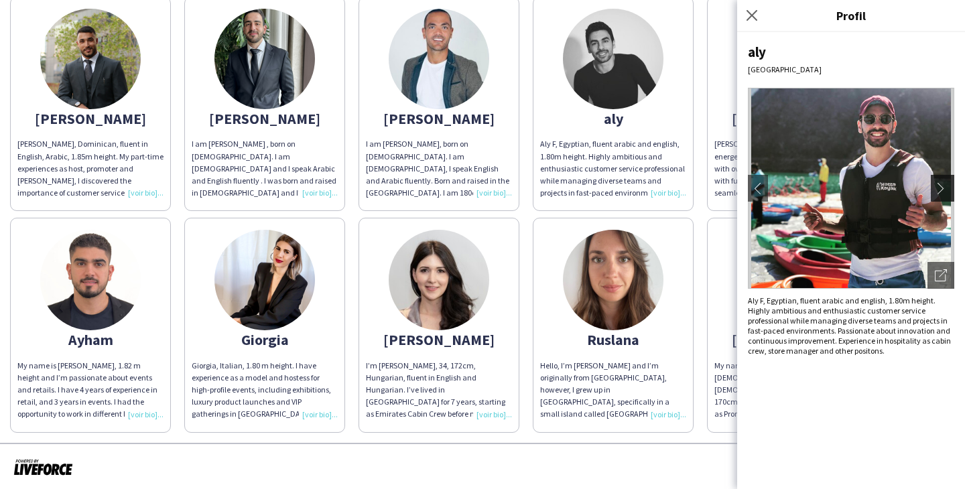
click at [943, 186] on app-icon "chevron-right" at bounding box center [944, 188] width 19 height 12
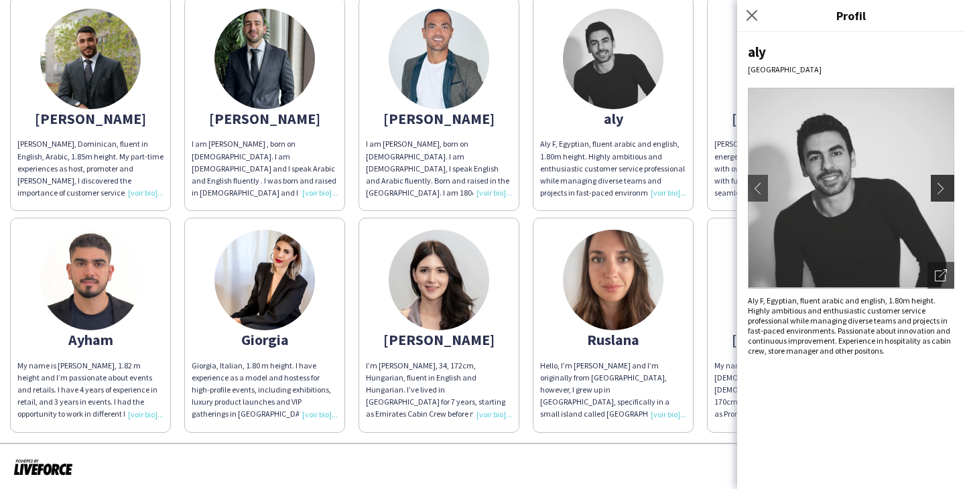
click at [943, 186] on app-icon "chevron-right" at bounding box center [944, 188] width 19 height 12
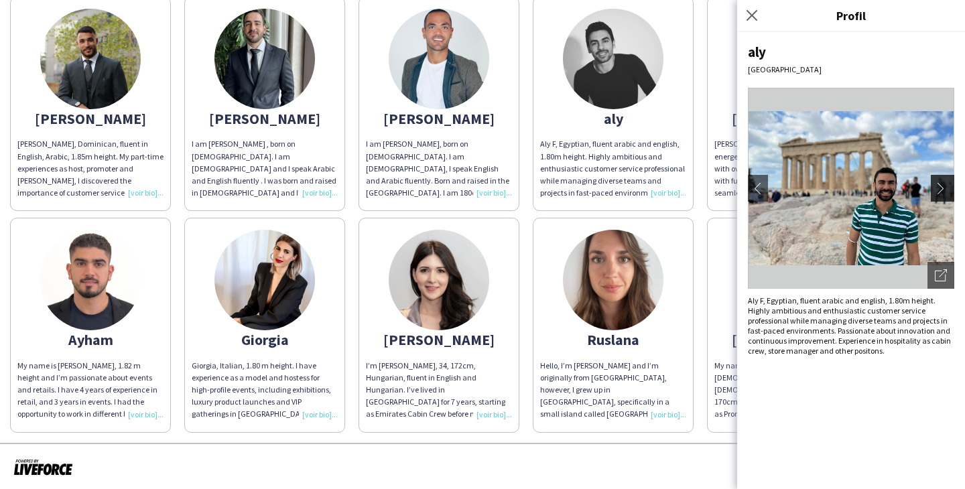
click at [943, 186] on app-icon "chevron-right" at bounding box center [944, 188] width 19 height 12
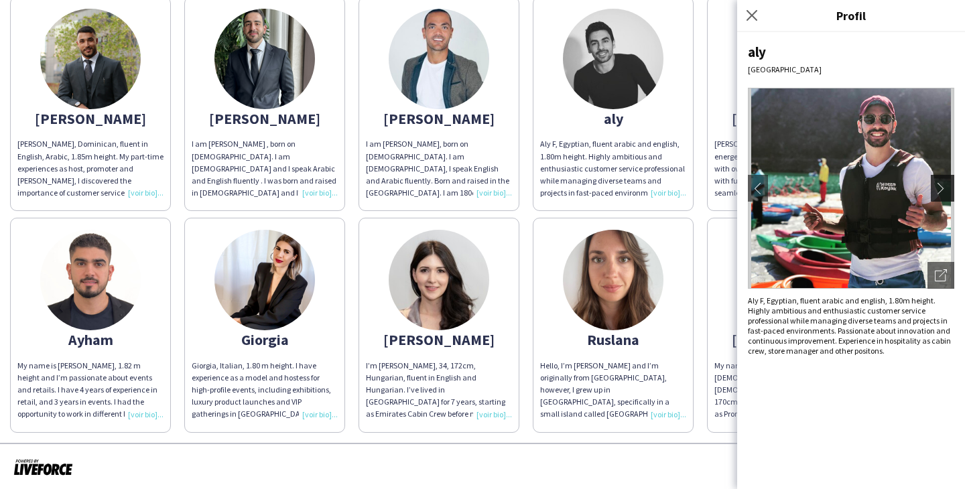
click at [943, 186] on app-icon "chevron-right" at bounding box center [944, 188] width 19 height 12
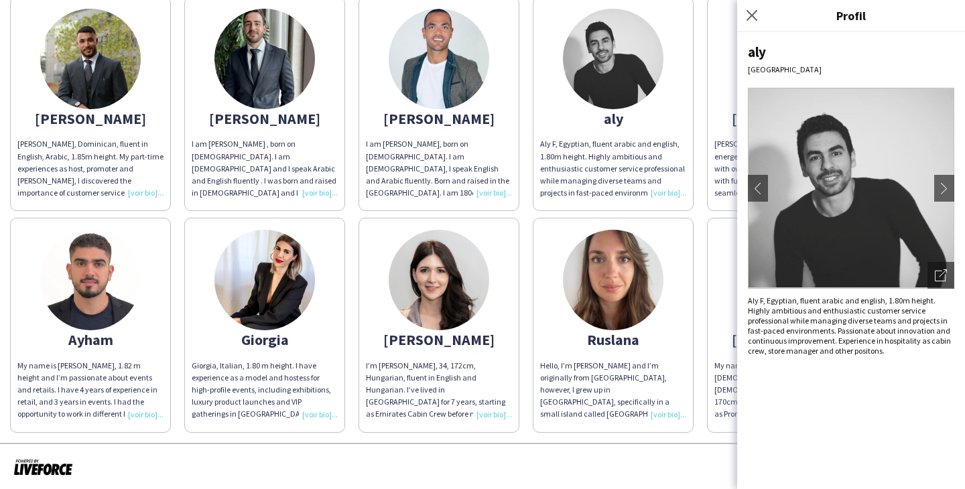
click at [108, 62] on img at bounding box center [90, 59] width 100 height 100
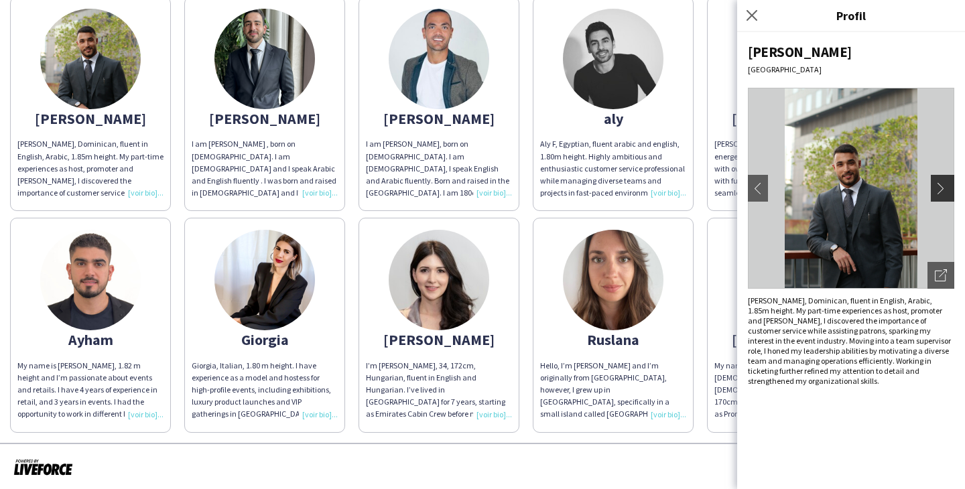
click at [941, 180] on button "chevron-right" at bounding box center [943, 188] width 27 height 27
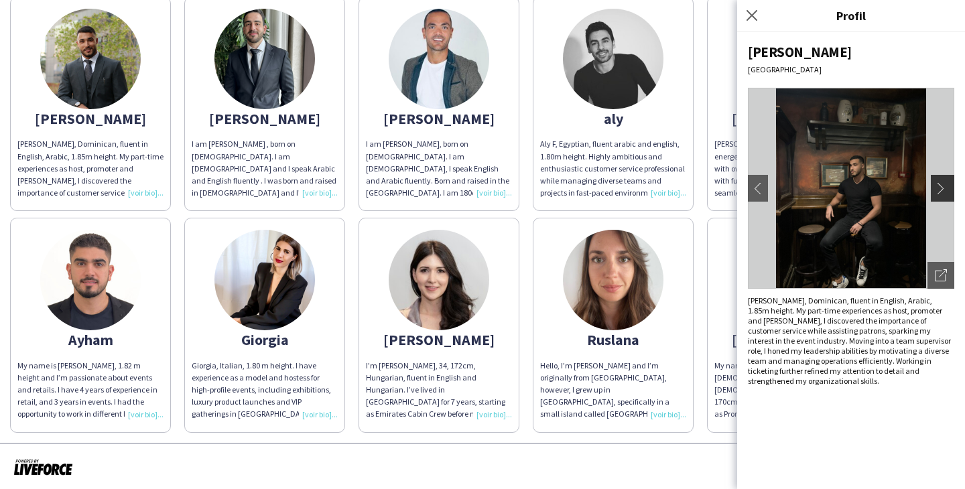
click at [941, 180] on button "chevron-right" at bounding box center [943, 188] width 27 height 27
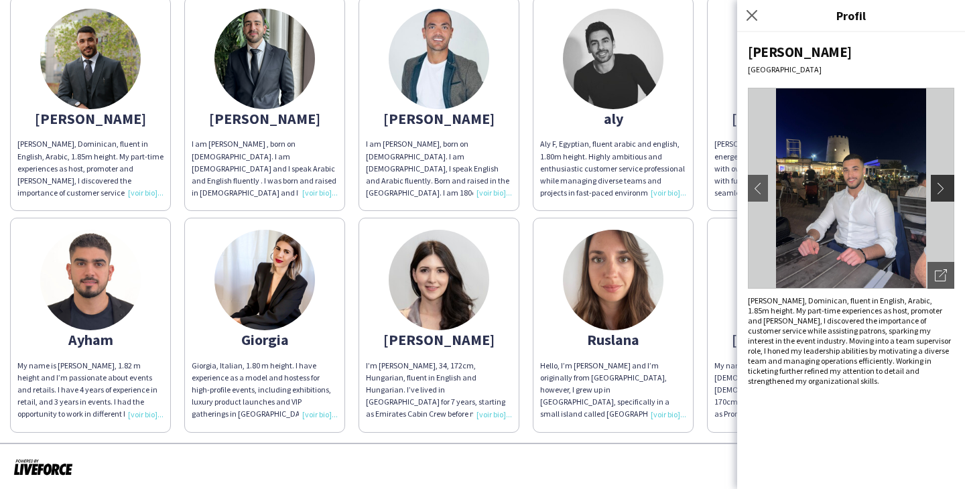
click at [943, 182] on app-icon "chevron-right" at bounding box center [944, 188] width 19 height 12
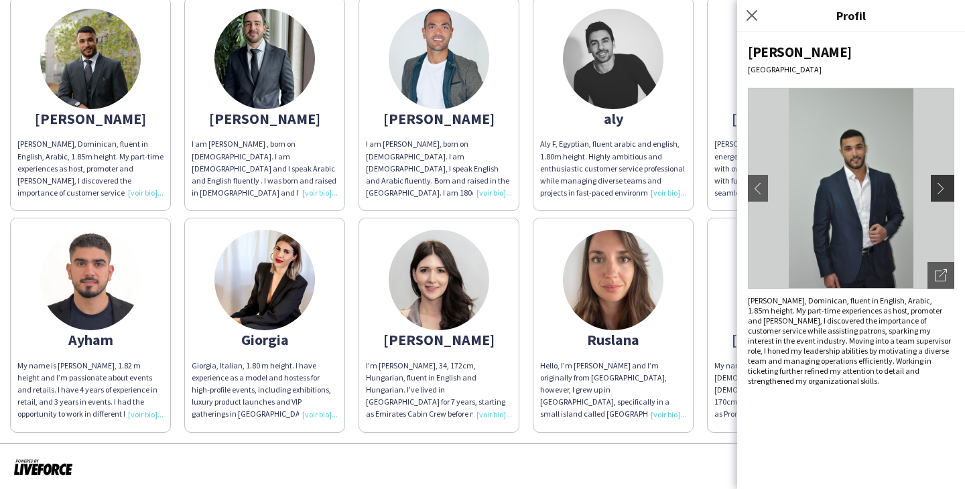
click at [945, 186] on app-icon "chevron-right" at bounding box center [944, 188] width 19 height 12
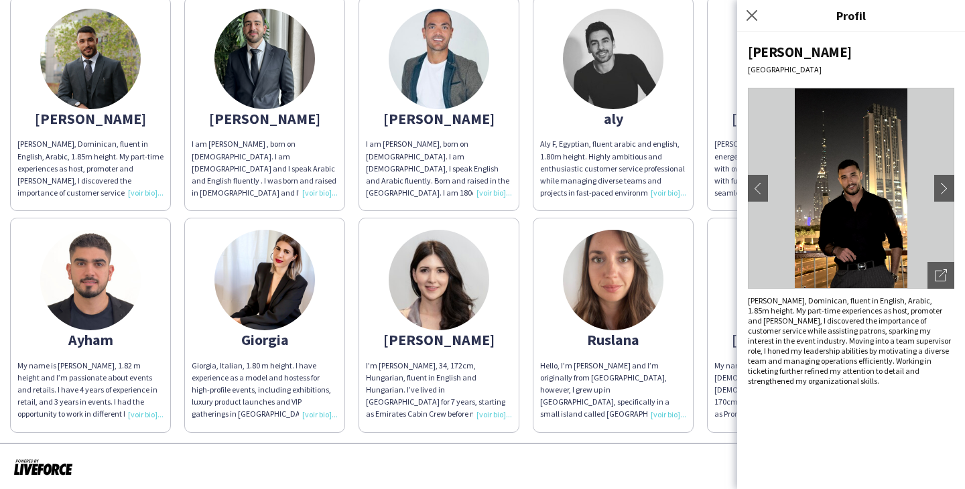
click at [770, 184] on img at bounding box center [851, 188] width 206 height 201
click at [765, 184] on button "chevron-left" at bounding box center [757, 188] width 27 height 27
